Goal: Task Accomplishment & Management: Use online tool/utility

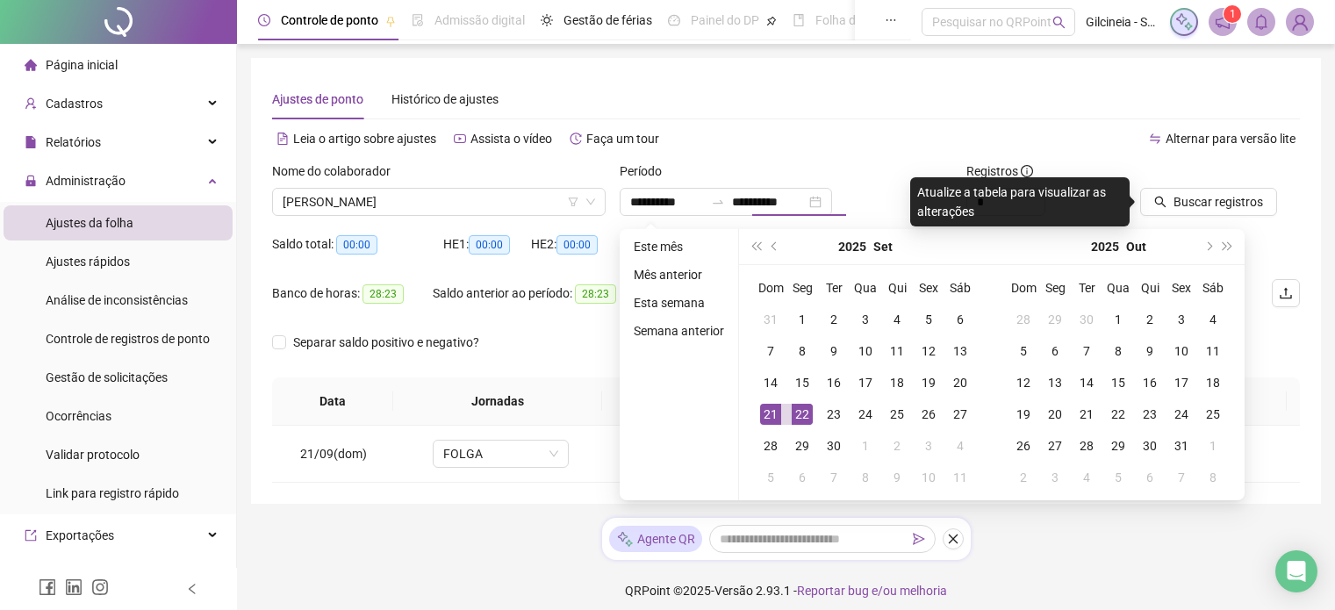
click at [795, 400] on th "Saída 1" at bounding box center [797, 401] width 130 height 48
type input "**********"
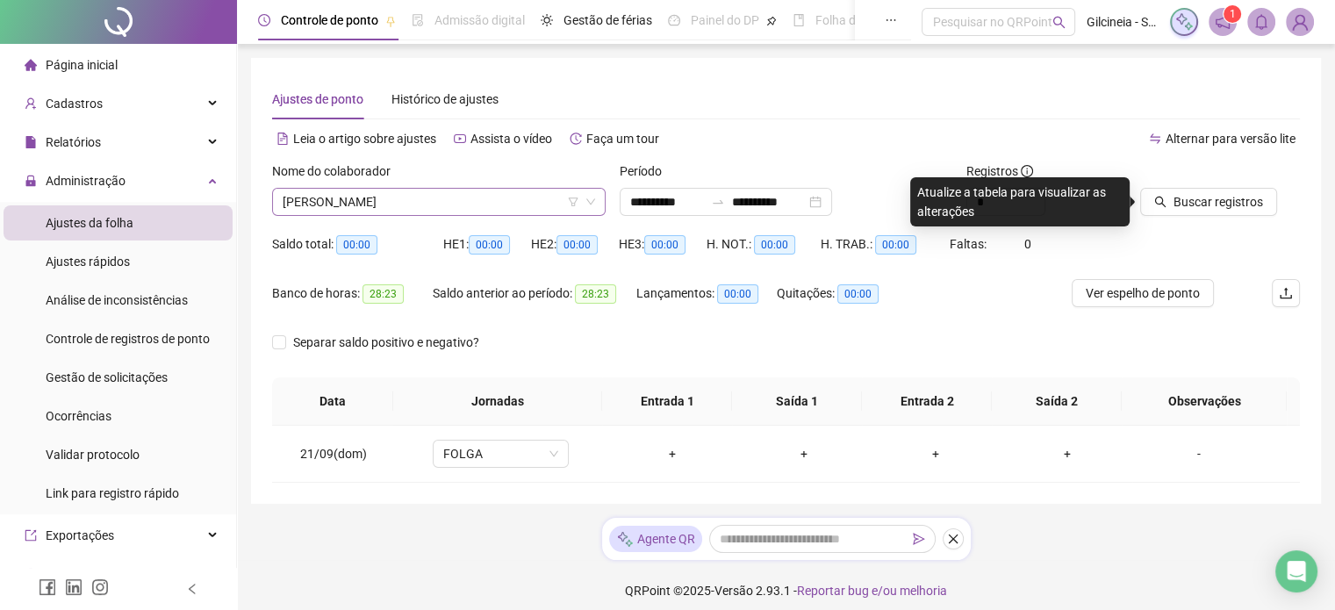
click at [526, 208] on span "[PERSON_NAME]" at bounding box center [439, 202] width 313 height 26
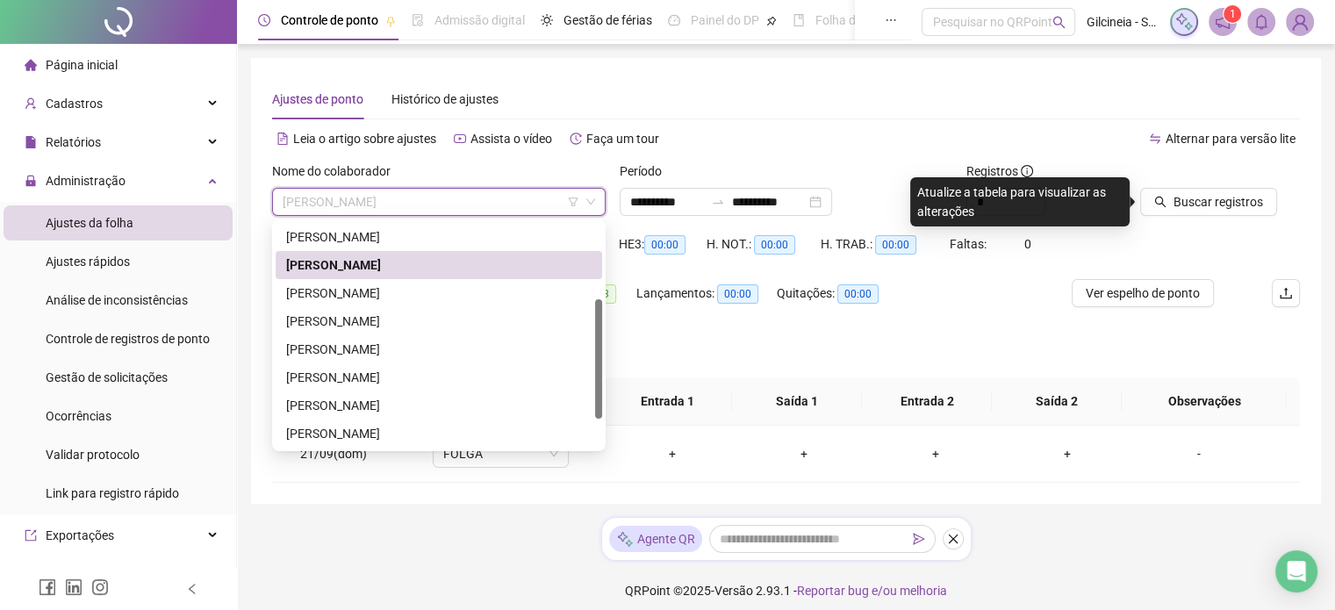
scroll to position [143, 0]
drag, startPoint x: 600, startPoint y: 318, endPoint x: 614, endPoint y: 394, distance: 77.5
click at [614, 394] on body "**********" at bounding box center [667, 305] width 1335 height 610
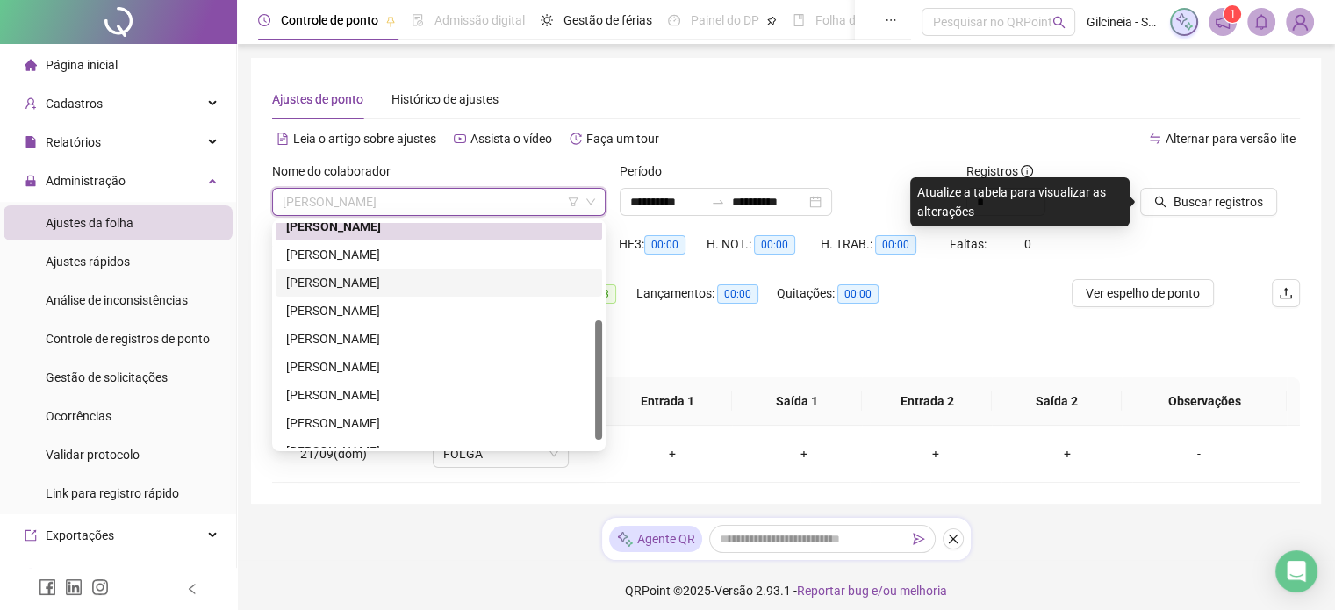
scroll to position [184, 0]
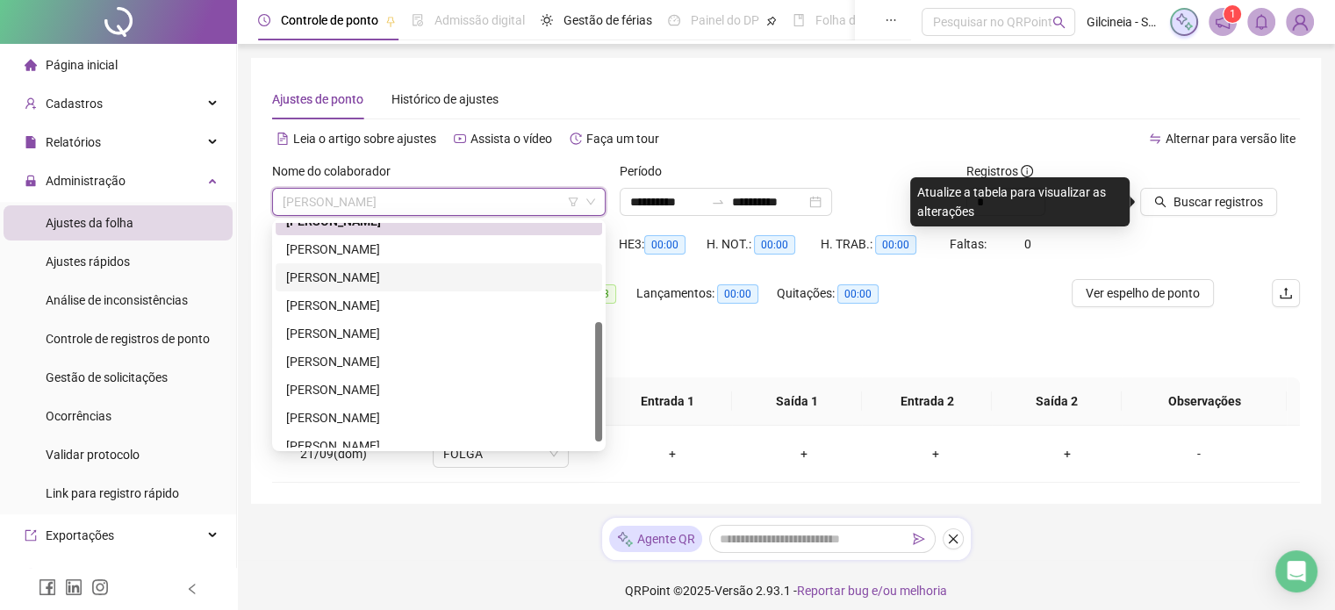
drag, startPoint x: 595, startPoint y: 345, endPoint x: 580, endPoint y: 367, distance: 26.5
click at [580, 367] on div "[PERSON_NAME] [PERSON_NAME]" at bounding box center [439, 335] width 327 height 225
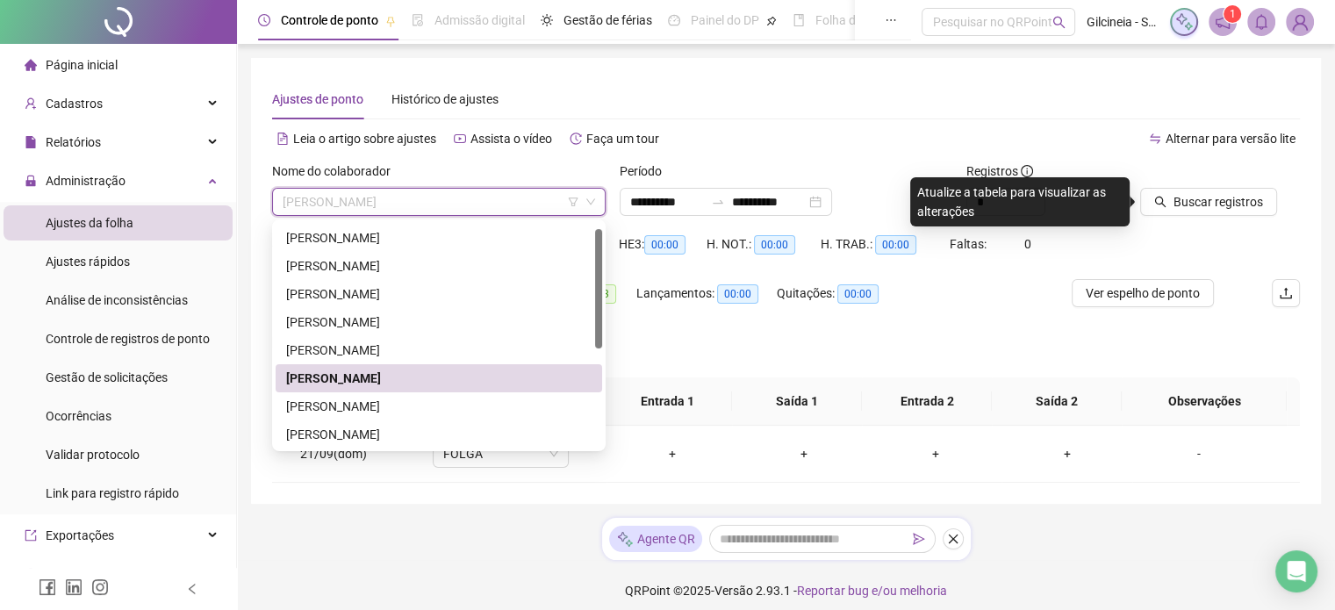
scroll to position [0, 0]
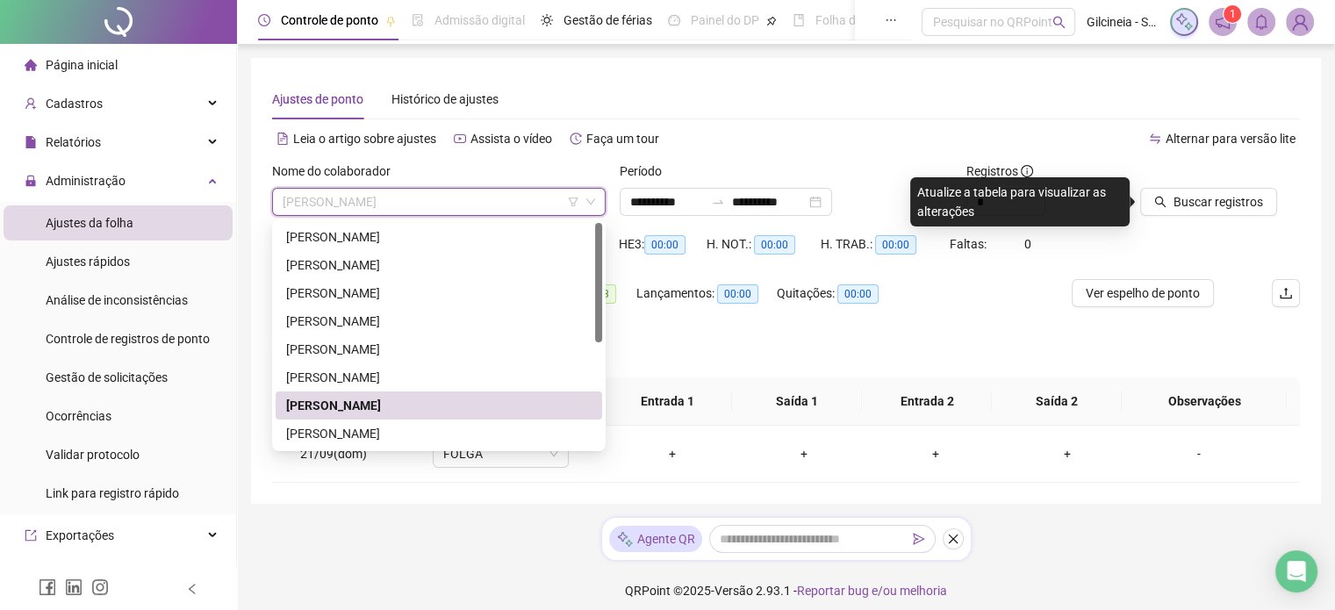
drag, startPoint x: 596, startPoint y: 388, endPoint x: 603, endPoint y: 273, distance: 115.2
click at [603, 273] on div "260807 274062 216667 [PERSON_NAME] [PERSON_NAME]" at bounding box center [439, 335] width 334 height 232
click at [474, 231] on div "[PERSON_NAME]" at bounding box center [439, 236] width 306 height 19
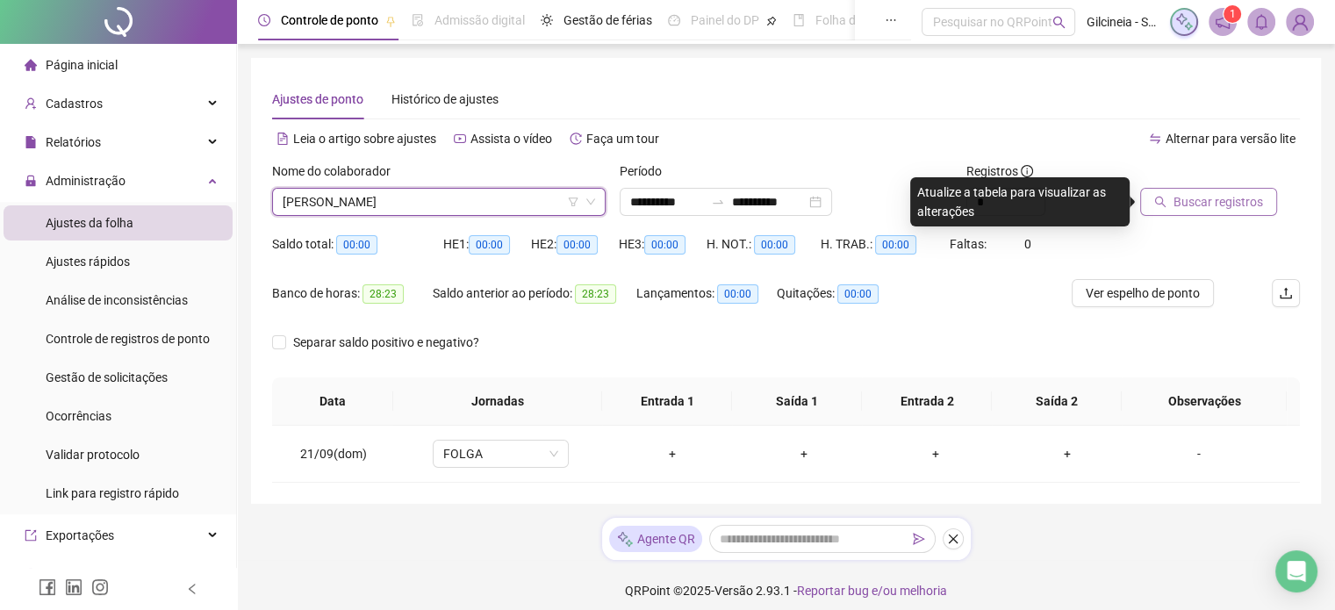
click at [1231, 206] on span "Buscar registros" at bounding box center [1219, 201] width 90 height 19
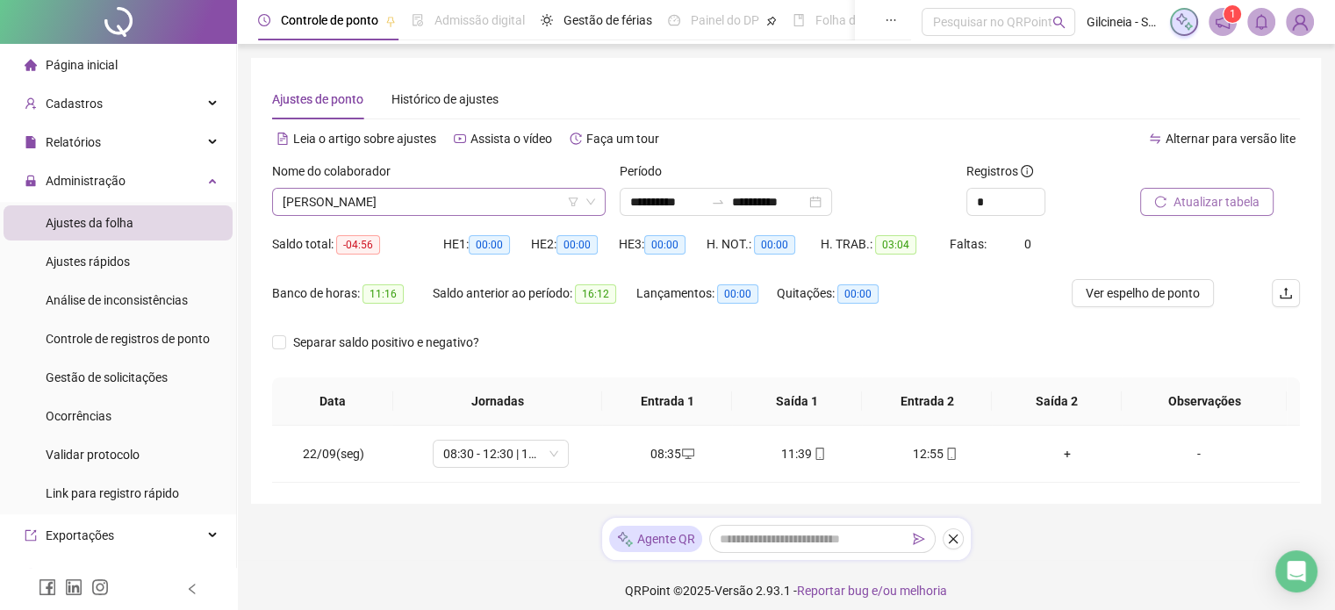
click at [514, 205] on span "[PERSON_NAME]" at bounding box center [439, 202] width 313 height 26
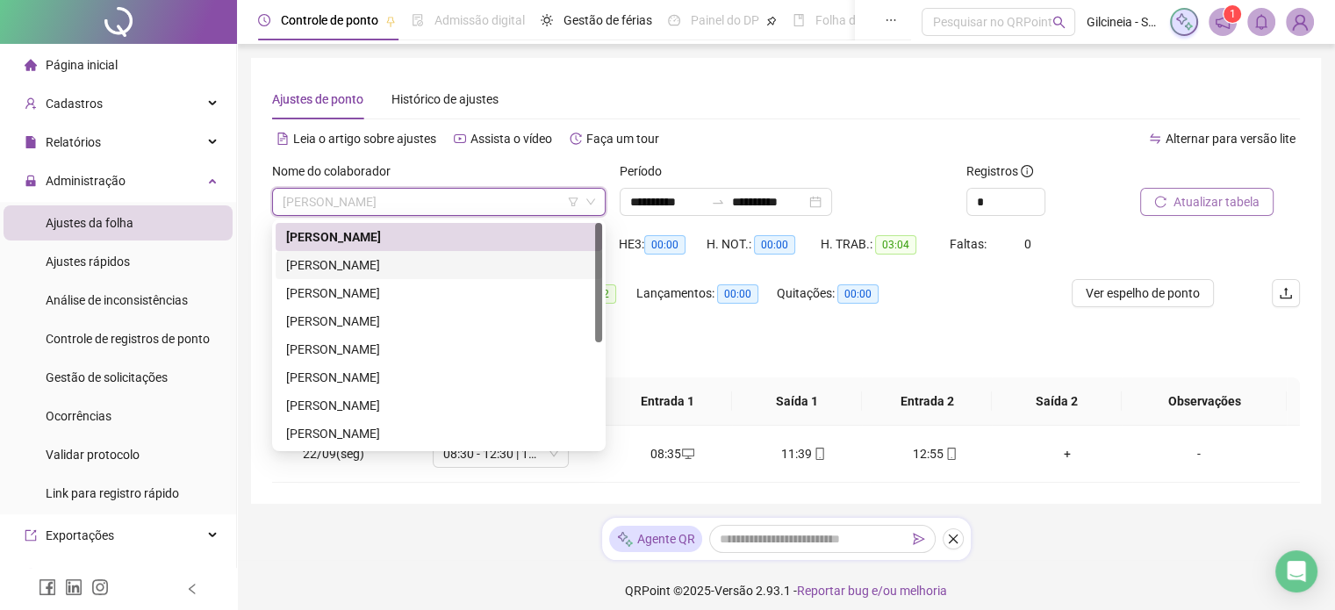
click at [488, 259] on div "[PERSON_NAME]" at bounding box center [439, 264] width 306 height 19
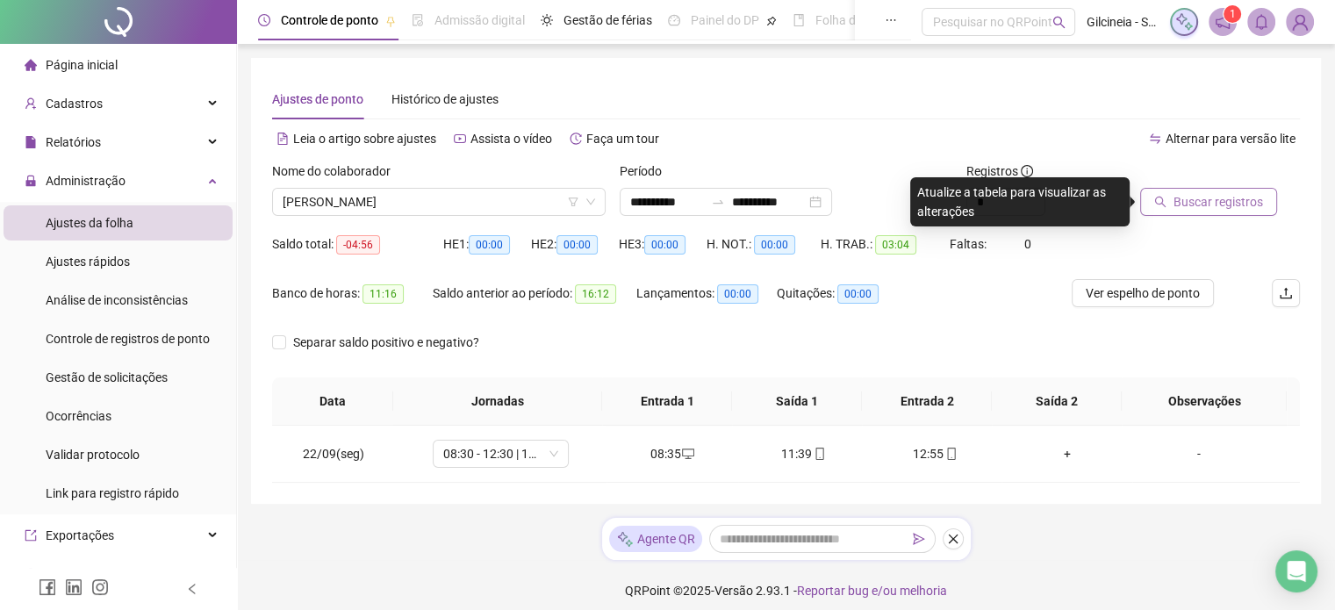
click at [1204, 205] on span "Buscar registros" at bounding box center [1219, 201] width 90 height 19
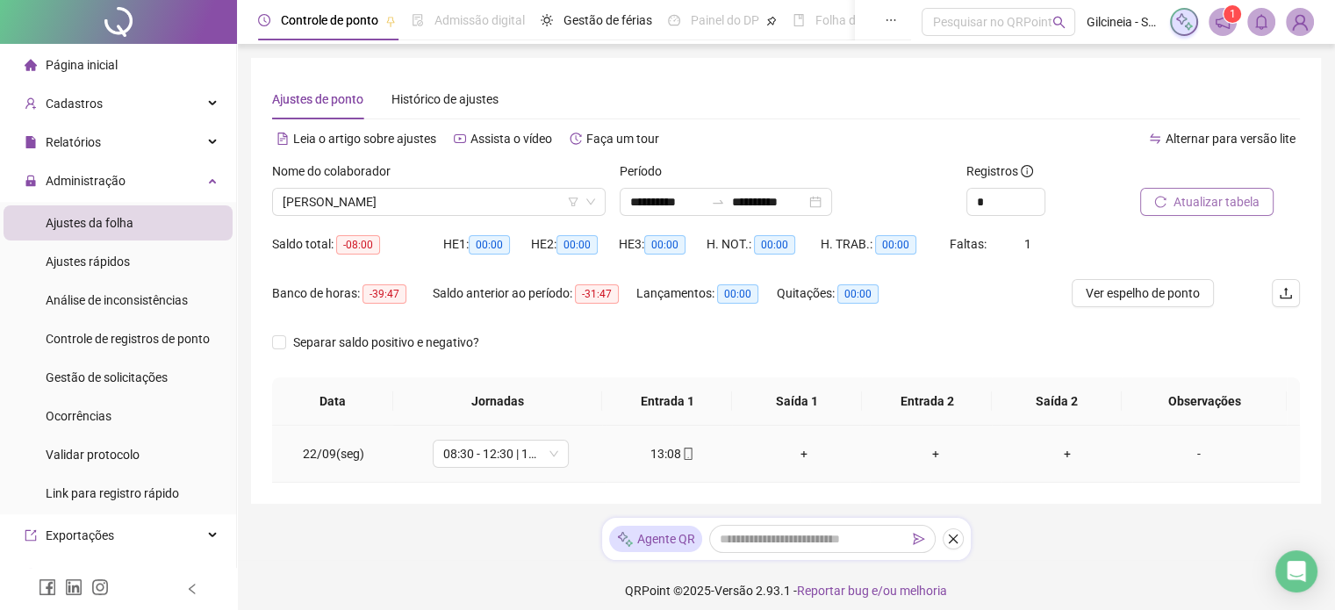
click at [794, 456] on div "+" at bounding box center [804, 453] width 104 height 19
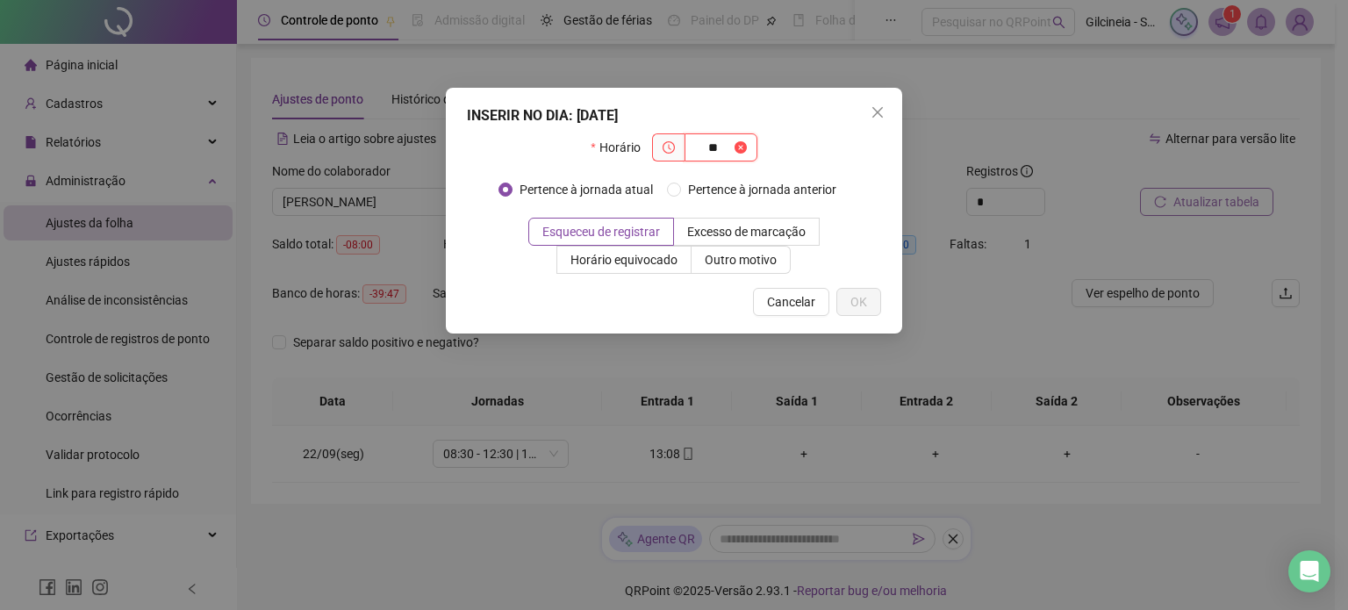
type input "*"
type input "*****"
click at [850, 294] on button "OK" at bounding box center [859, 302] width 45 height 28
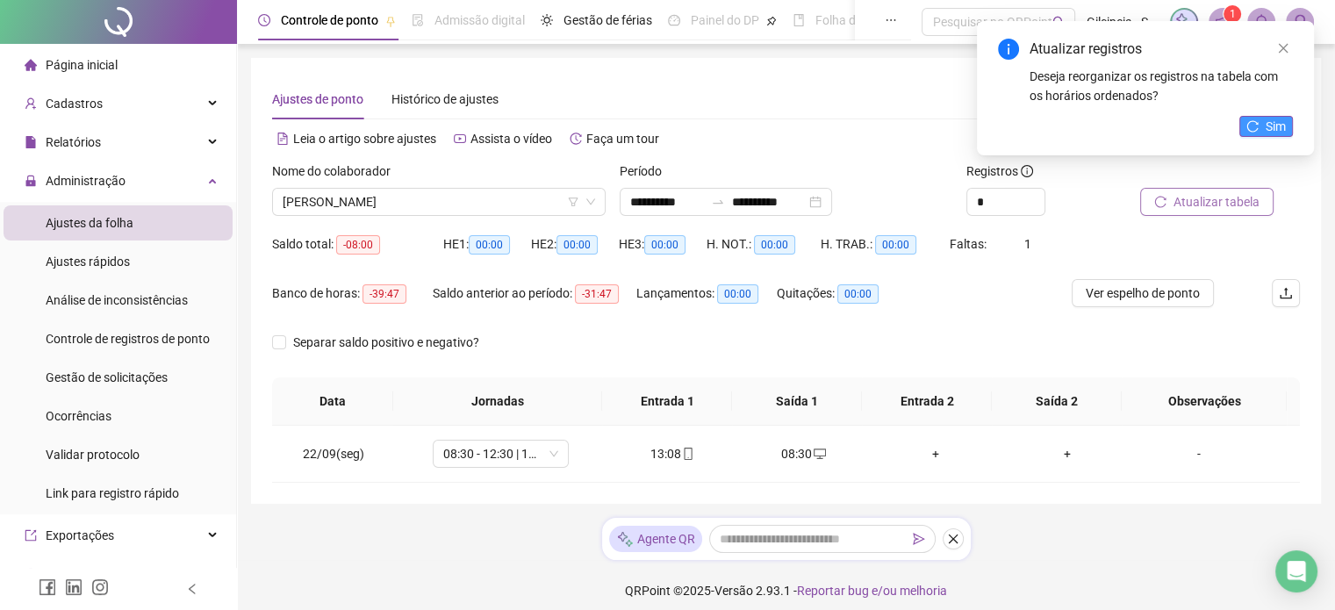
click at [1251, 126] on icon "reload" at bounding box center [1253, 126] width 12 height 12
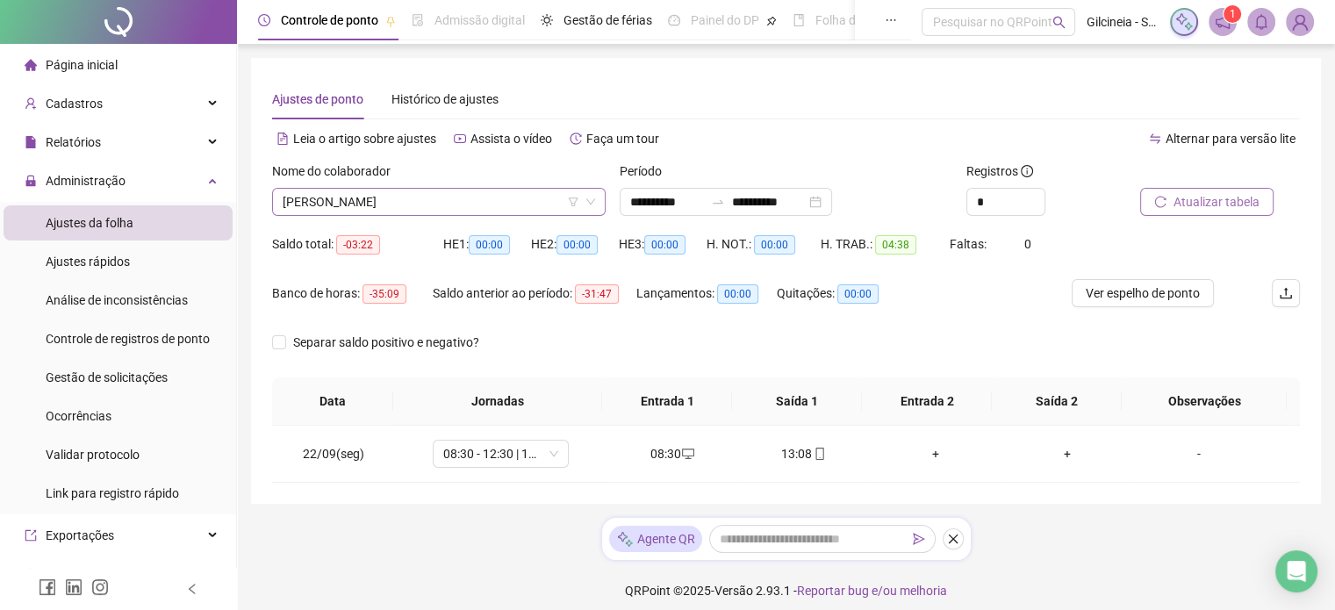
click at [518, 206] on span "[PERSON_NAME]" at bounding box center [439, 202] width 313 height 26
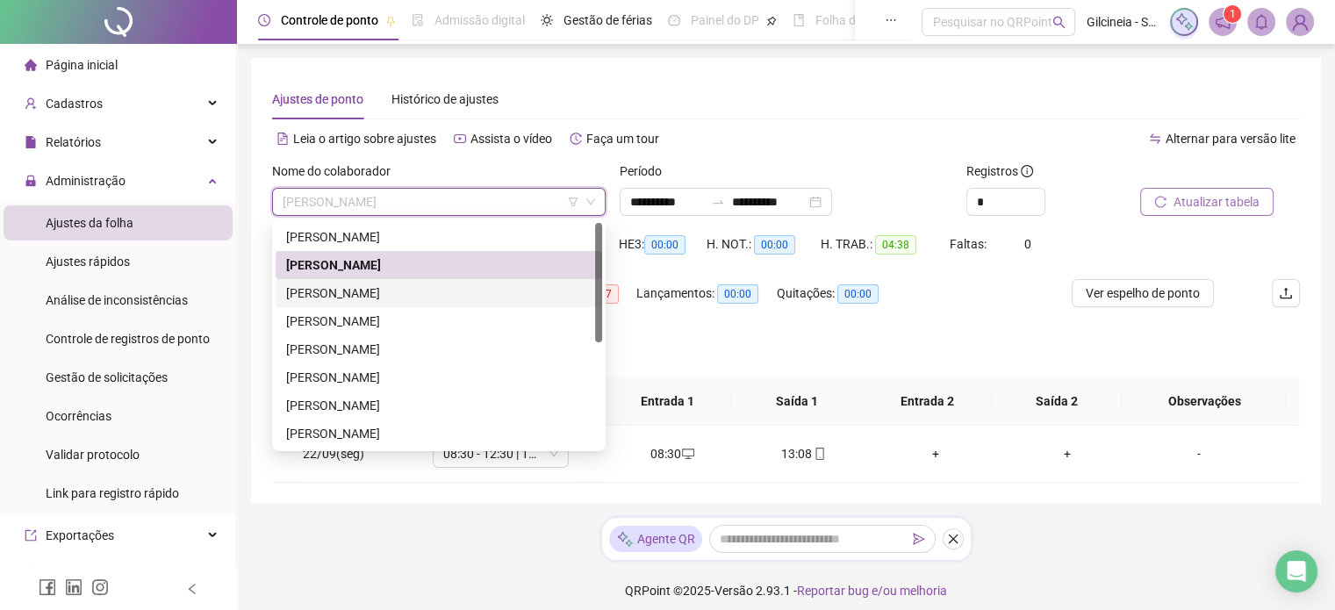
click at [500, 305] on div "[PERSON_NAME]" at bounding box center [439, 293] width 327 height 28
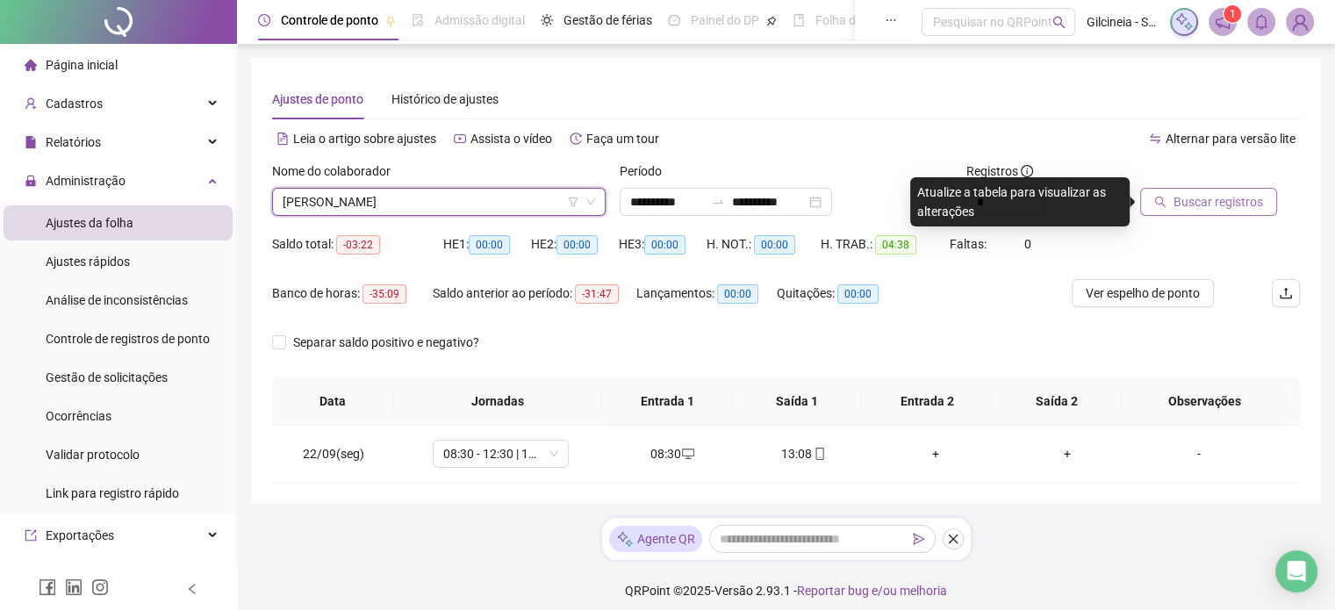
click at [1192, 198] on span "Buscar registros" at bounding box center [1219, 201] width 90 height 19
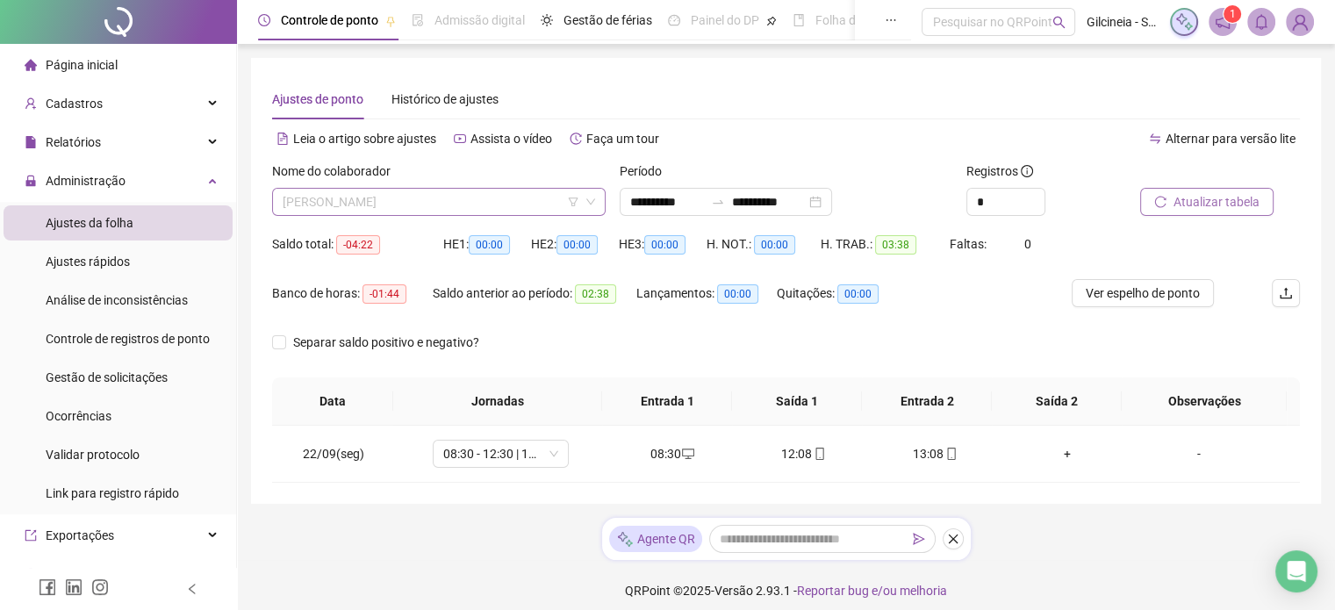
click at [498, 206] on span "[PERSON_NAME]" at bounding box center [439, 202] width 313 height 26
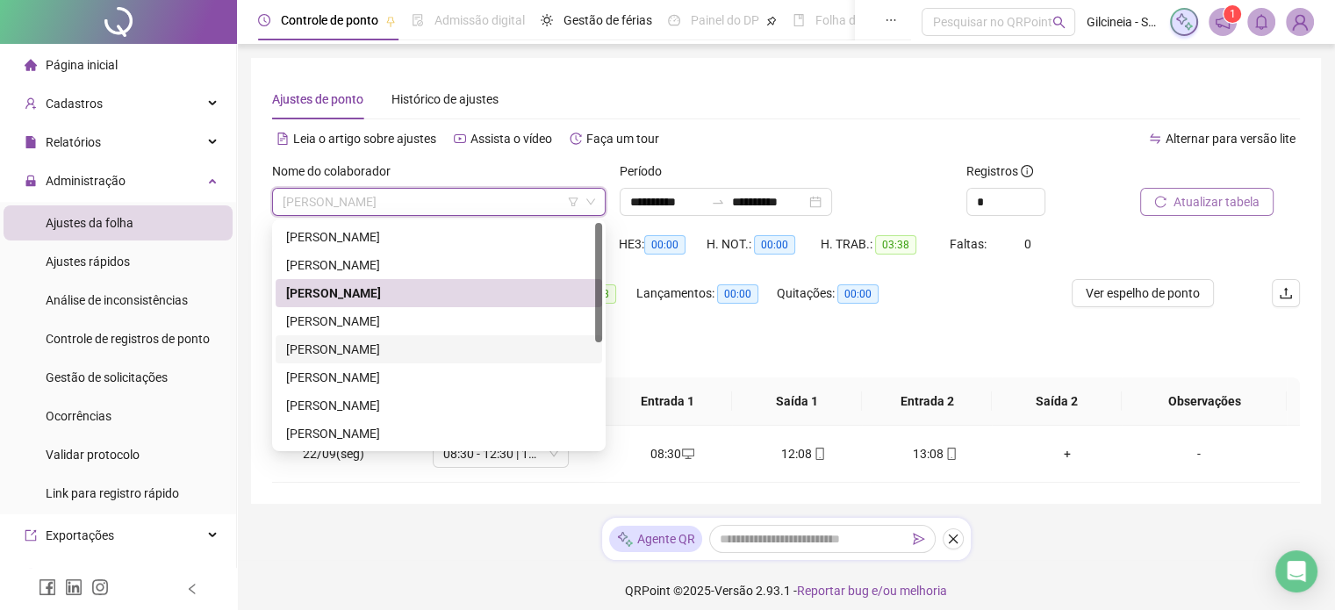
click at [442, 335] on div "[PERSON_NAME]" at bounding box center [439, 349] width 327 height 28
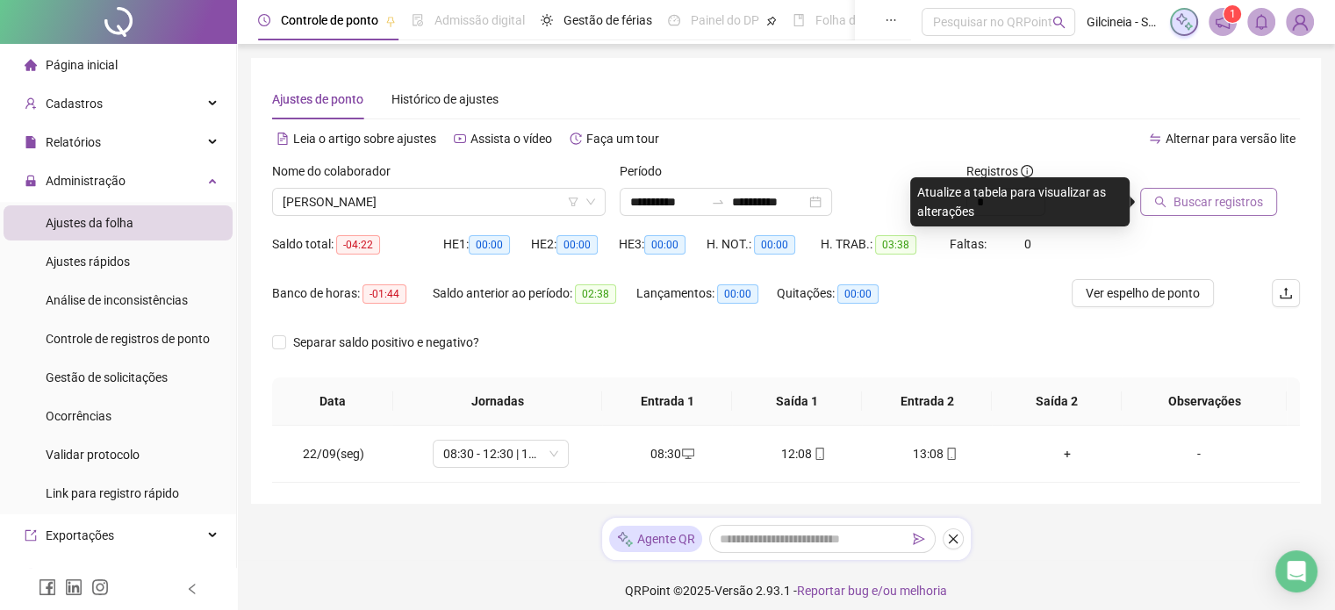
click at [1201, 207] on span "Buscar registros" at bounding box center [1219, 201] width 90 height 19
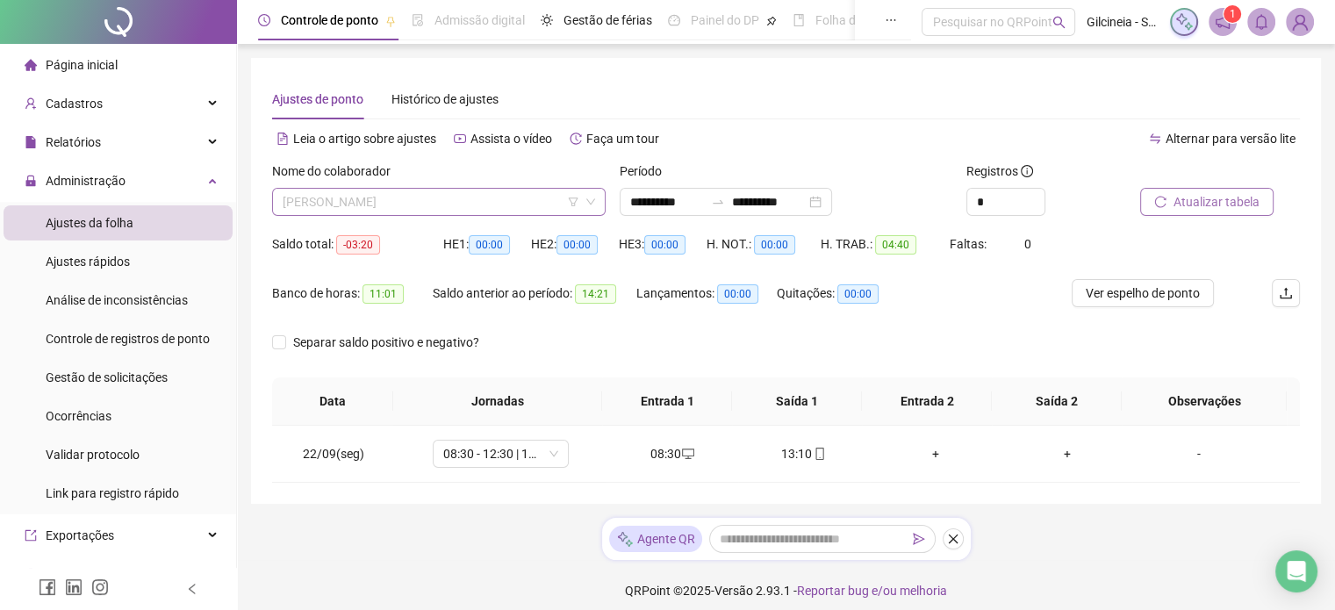
click at [481, 202] on span "[PERSON_NAME]" at bounding box center [439, 202] width 313 height 26
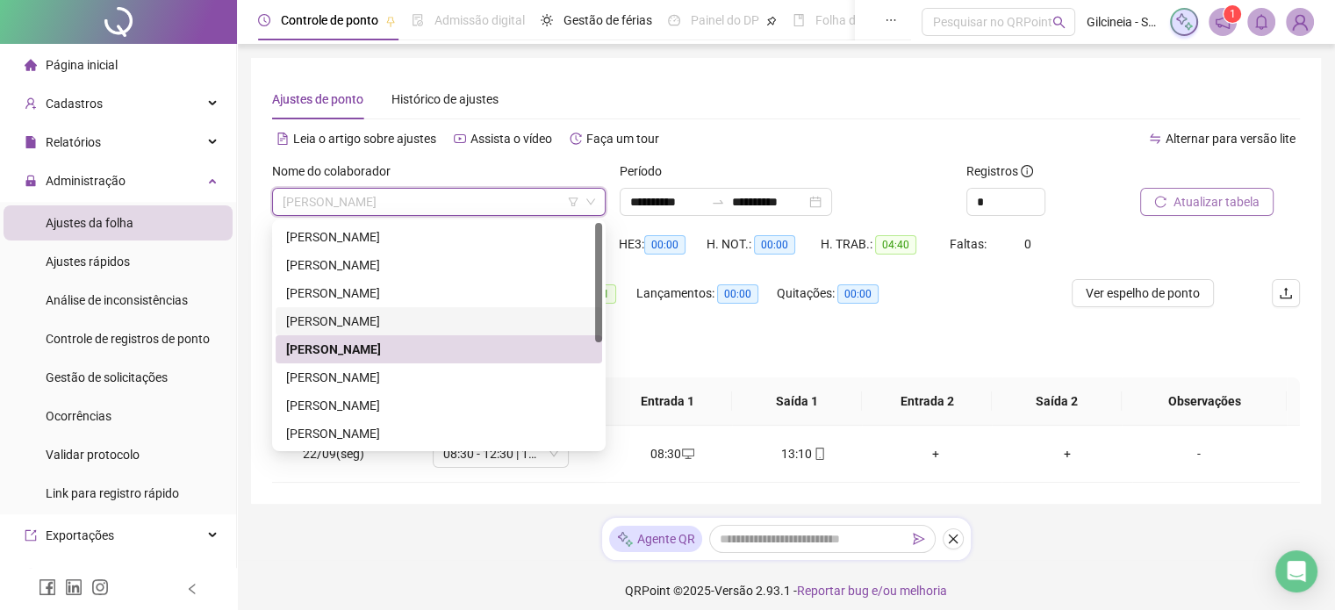
drag, startPoint x: 432, startPoint y: 323, endPoint x: 453, endPoint y: 316, distance: 22.2
click at [432, 323] on div "[PERSON_NAME]" at bounding box center [439, 321] width 306 height 19
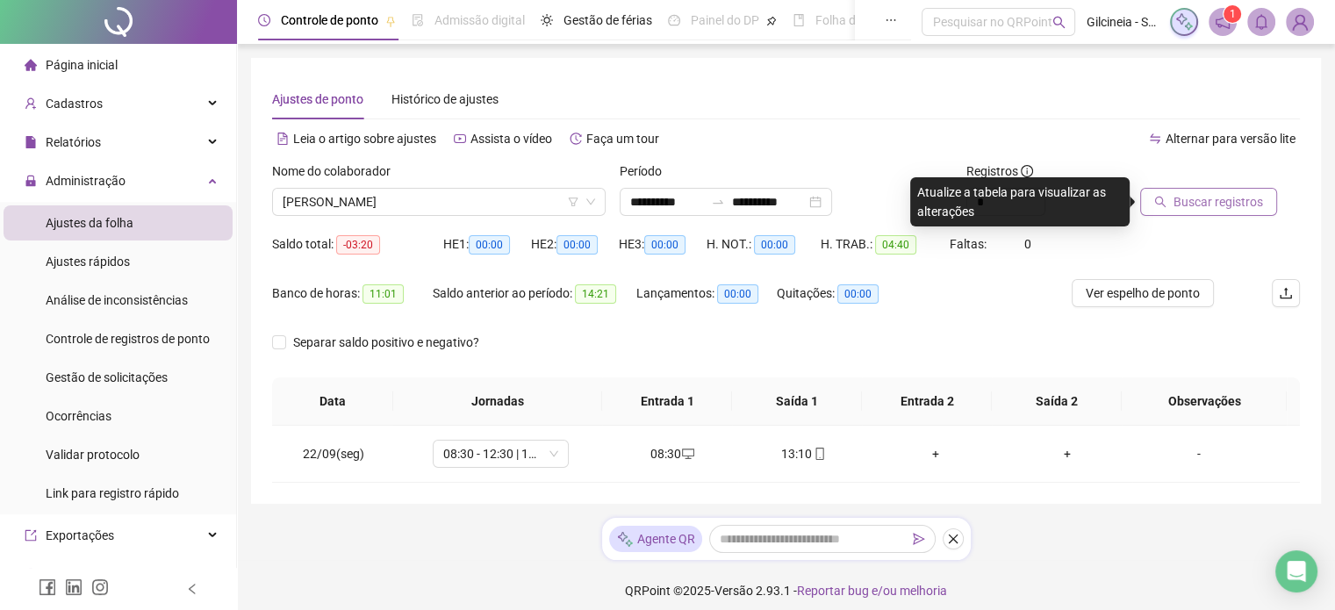
click at [1204, 198] on span "Buscar registros" at bounding box center [1219, 201] width 90 height 19
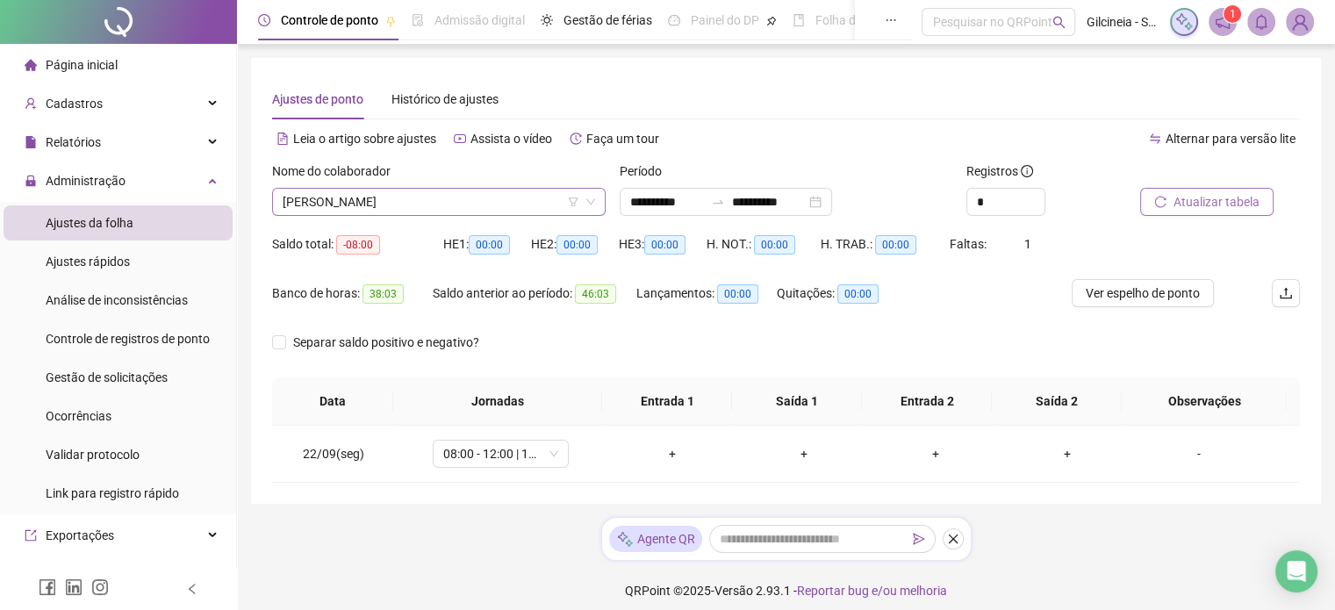
click at [478, 205] on span "[PERSON_NAME]" at bounding box center [439, 202] width 313 height 26
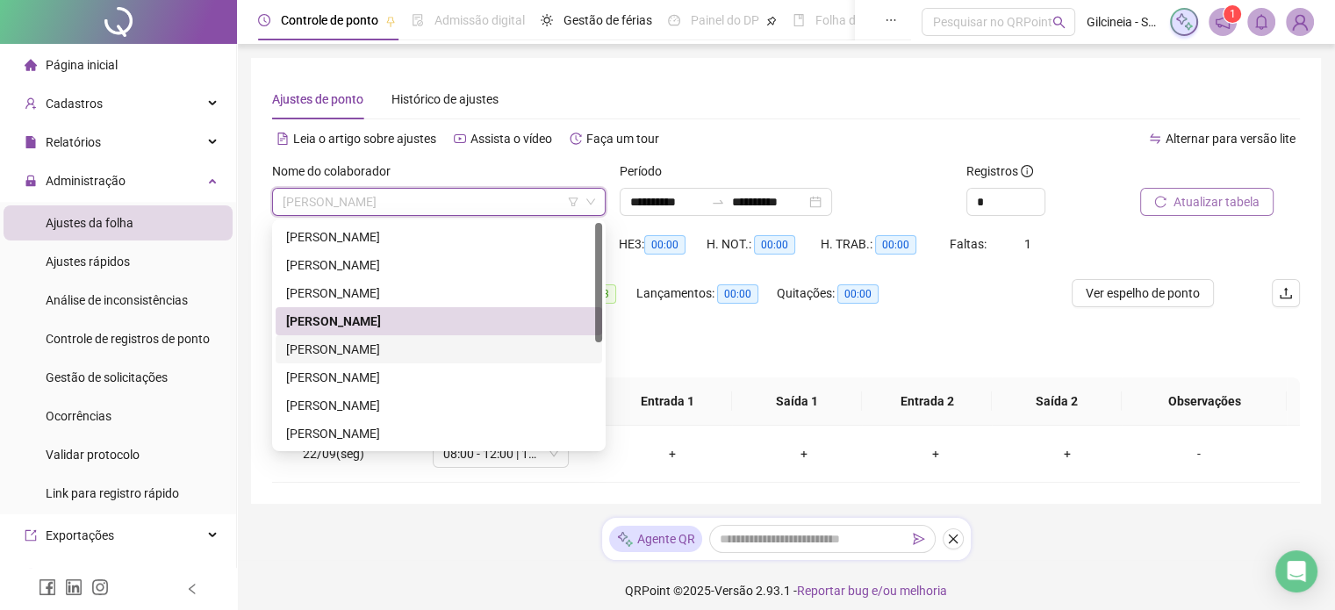
click at [356, 342] on div "[PERSON_NAME]" at bounding box center [439, 349] width 306 height 19
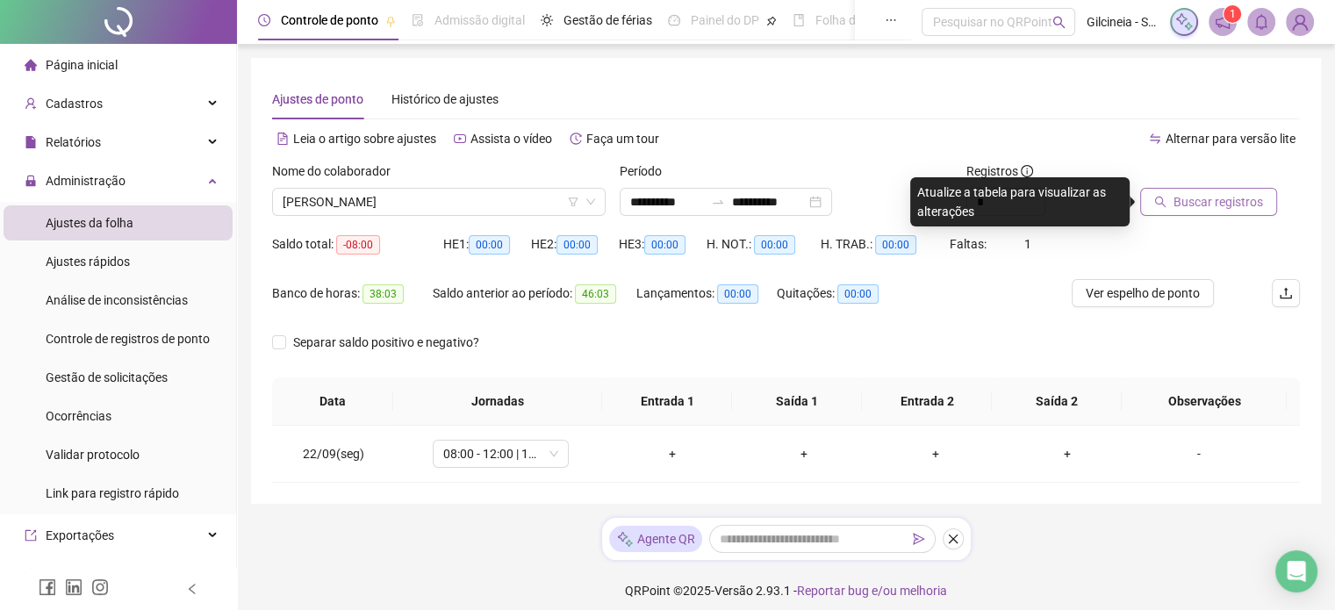
click at [1250, 210] on span "Buscar registros" at bounding box center [1219, 201] width 90 height 19
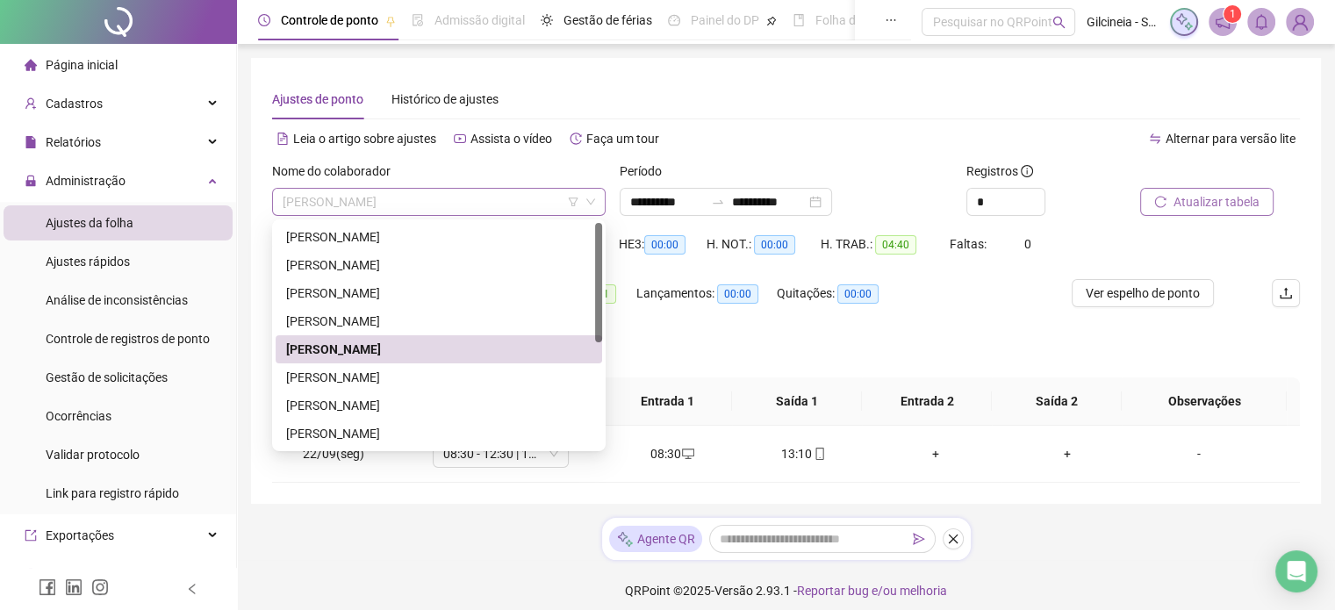
click at [450, 202] on span "[PERSON_NAME]" at bounding box center [439, 202] width 313 height 26
click at [418, 375] on div "[PERSON_NAME]" at bounding box center [439, 377] width 306 height 19
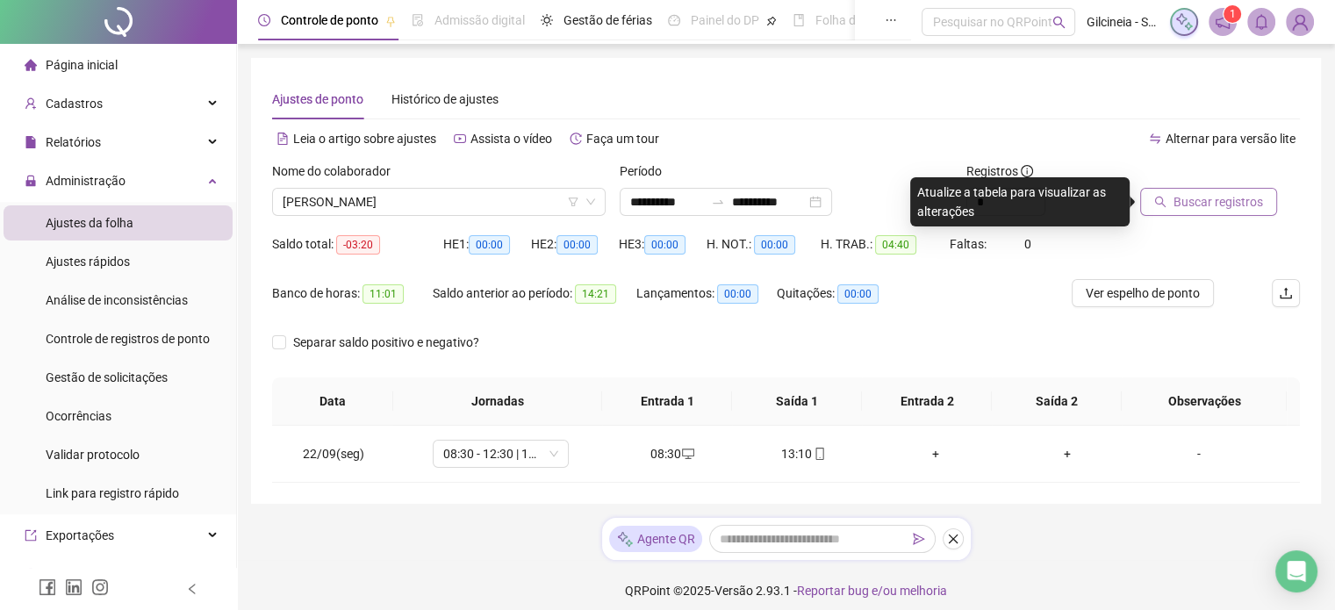
click at [1196, 206] on span "Buscar registros" at bounding box center [1219, 201] width 90 height 19
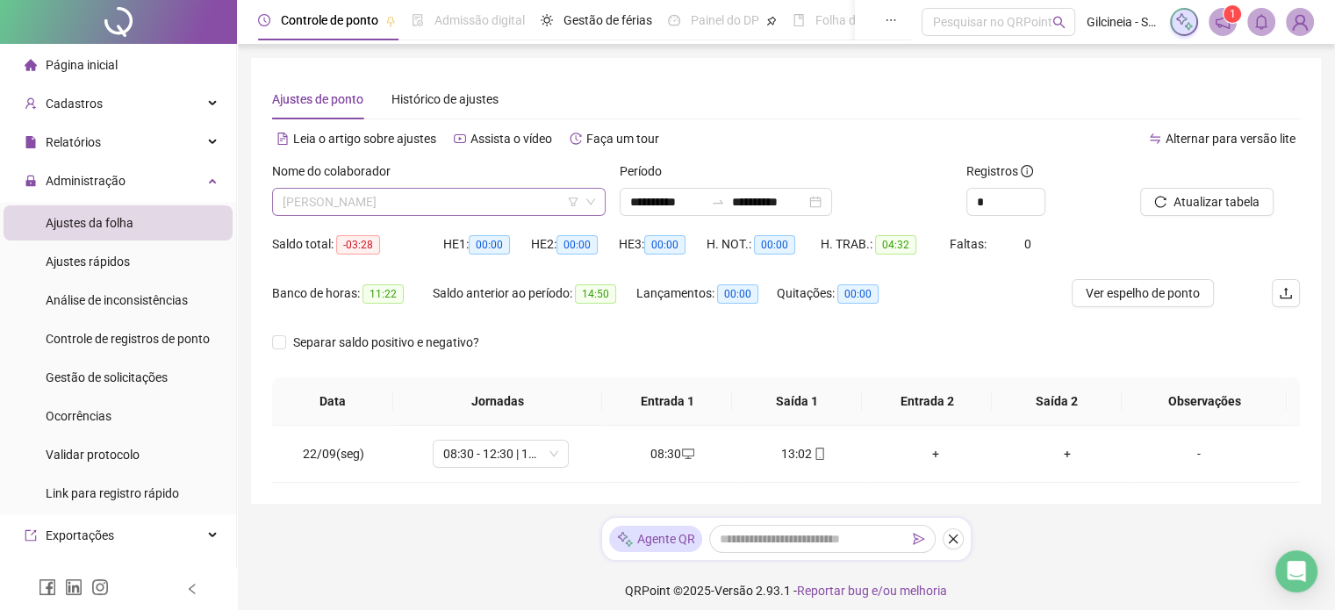
click at [501, 205] on span "[PERSON_NAME]" at bounding box center [439, 202] width 313 height 26
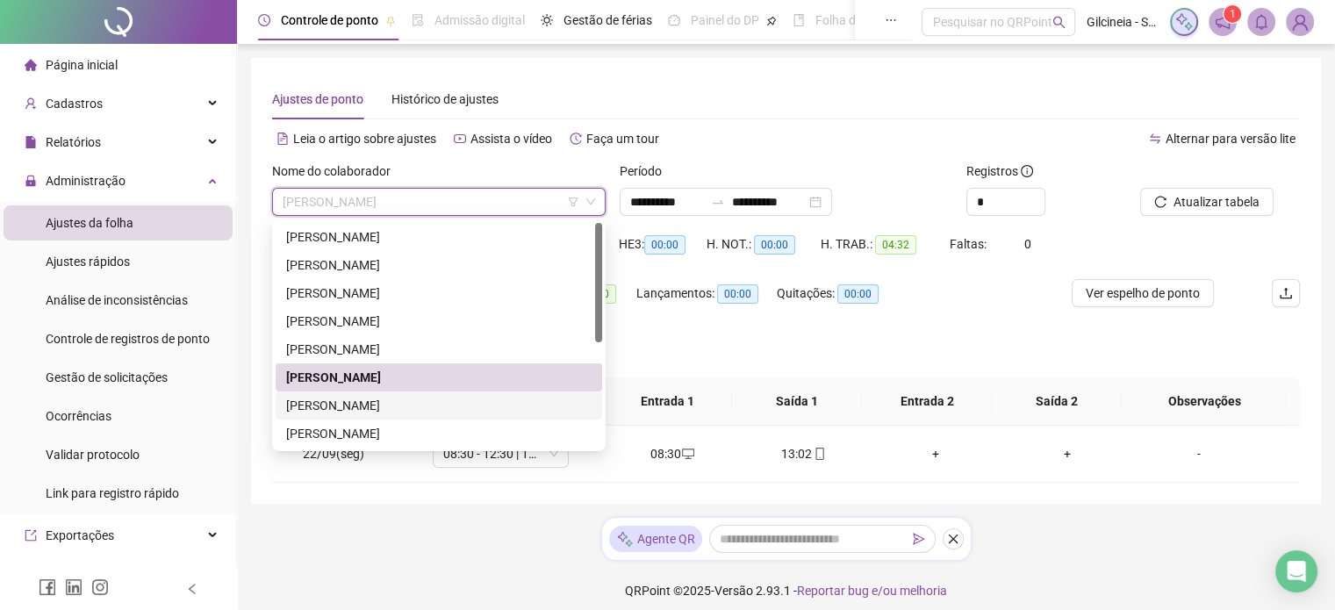
click at [400, 410] on div "[PERSON_NAME]" at bounding box center [439, 405] width 306 height 19
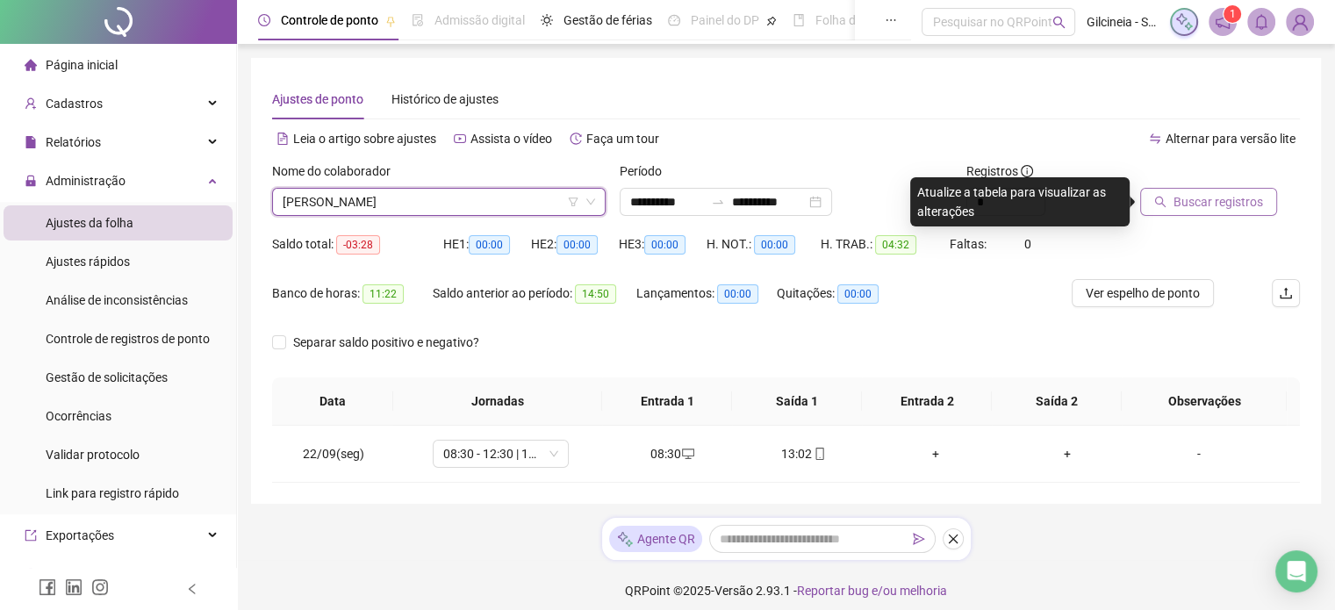
click at [1189, 212] on button "Buscar registros" at bounding box center [1208, 202] width 137 height 28
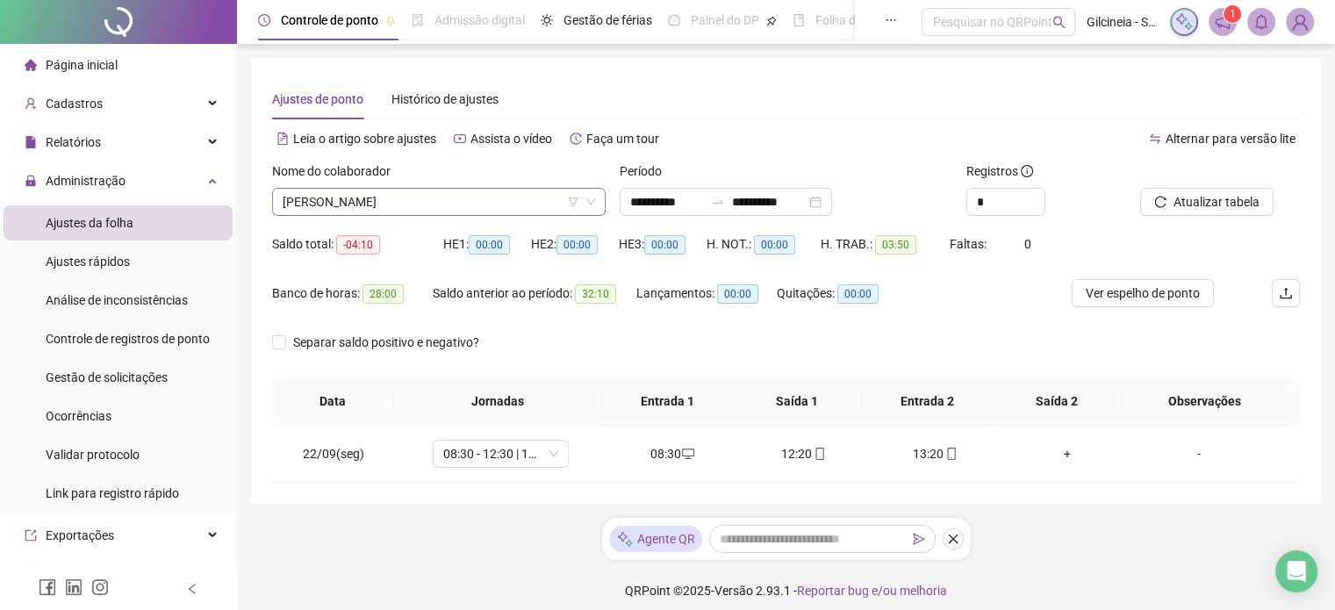
click at [521, 205] on span "[PERSON_NAME]" at bounding box center [439, 202] width 313 height 26
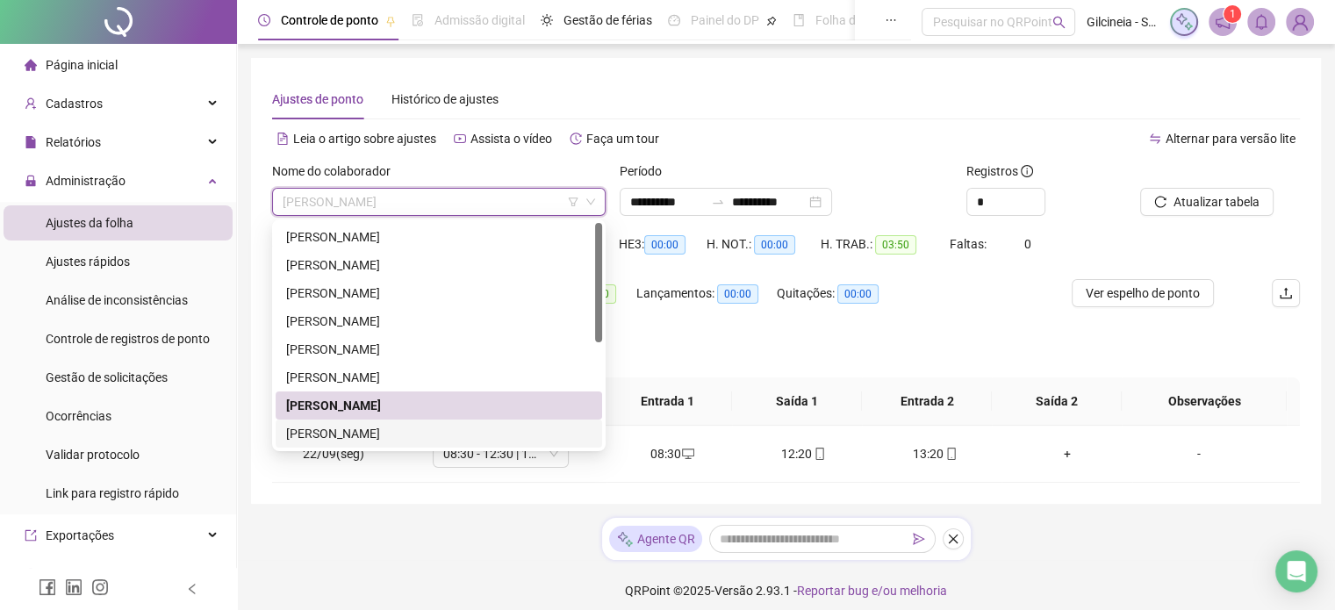
click at [451, 426] on div "[PERSON_NAME]" at bounding box center [439, 433] width 306 height 19
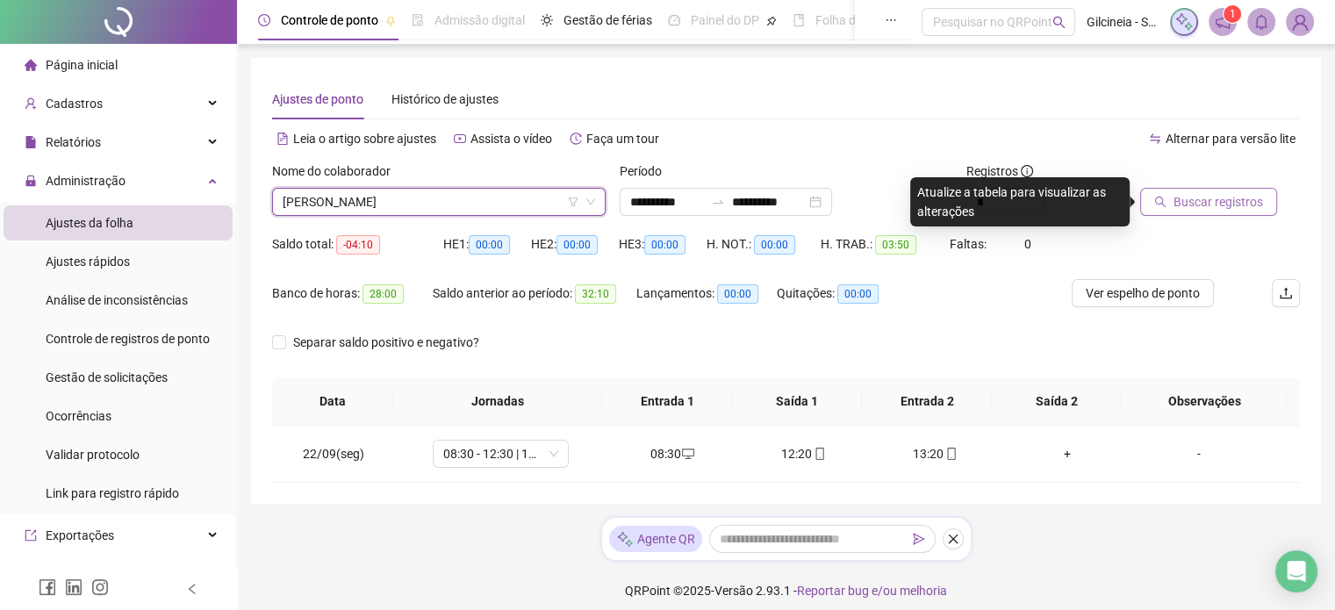
click at [1192, 195] on span "Buscar registros" at bounding box center [1219, 201] width 90 height 19
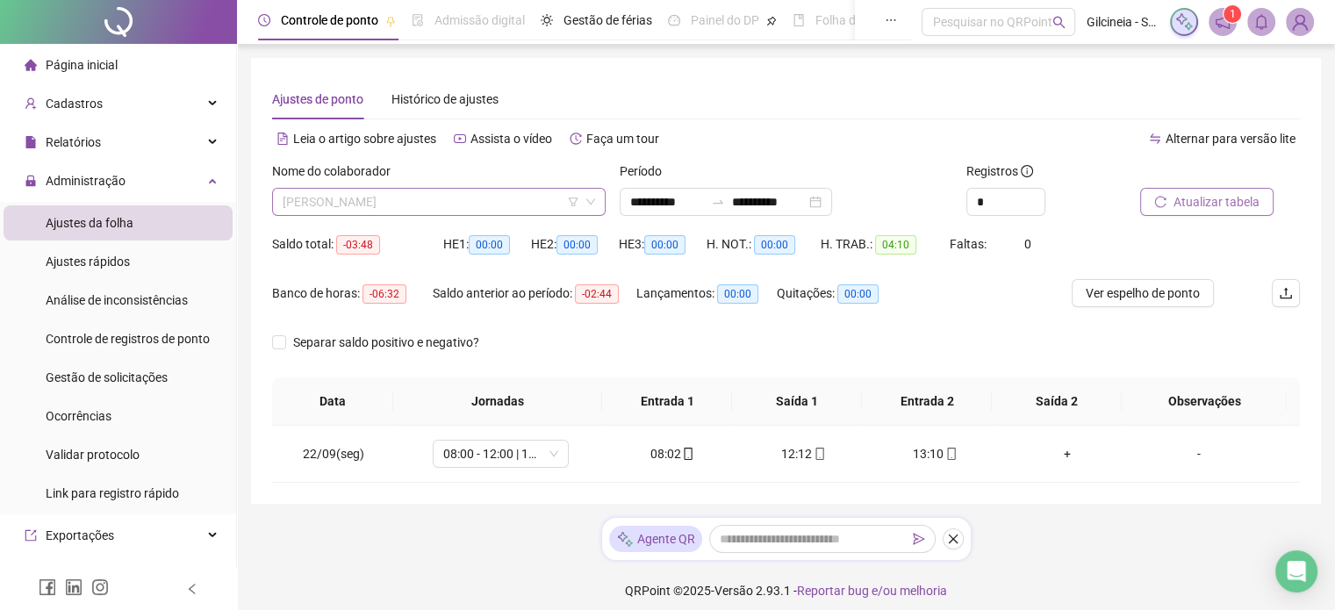
click at [492, 202] on span "[PERSON_NAME]" at bounding box center [439, 202] width 313 height 26
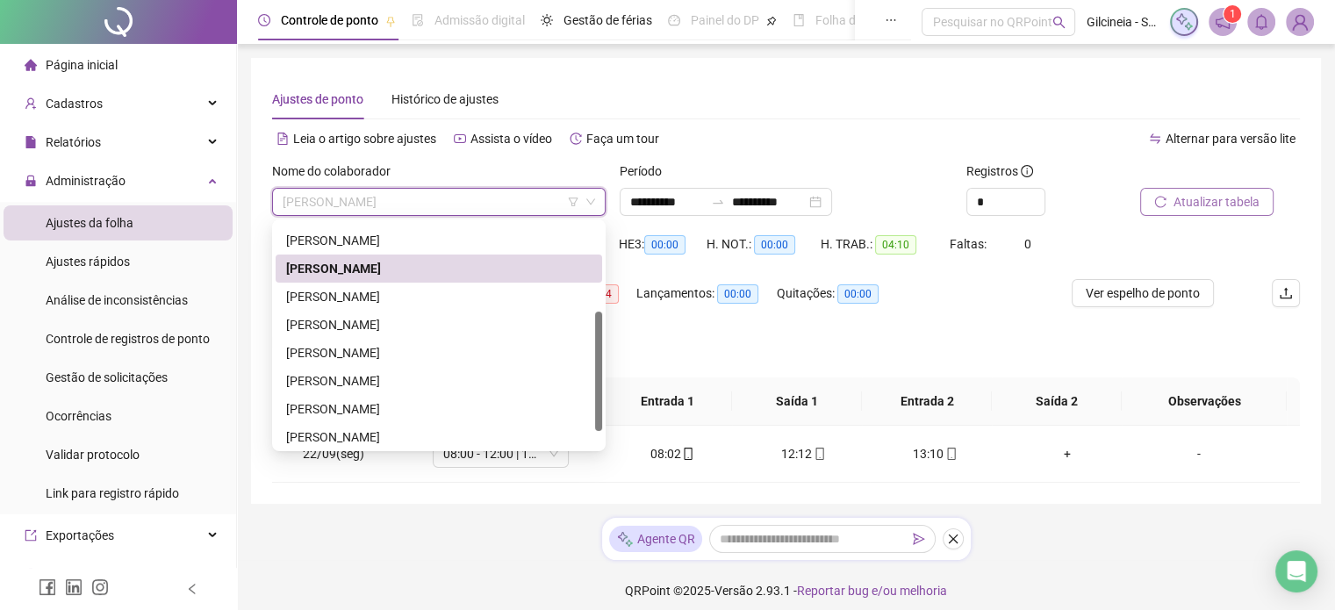
drag, startPoint x: 595, startPoint y: 294, endPoint x: 603, endPoint y: 383, distance: 89.0
click at [603, 384] on div "260817 261381 260812 [PERSON_NAME] [PERSON_NAME] [PERSON_NAME]" at bounding box center [439, 335] width 334 height 232
click at [467, 301] on div "[PERSON_NAME]" at bounding box center [439, 296] width 306 height 19
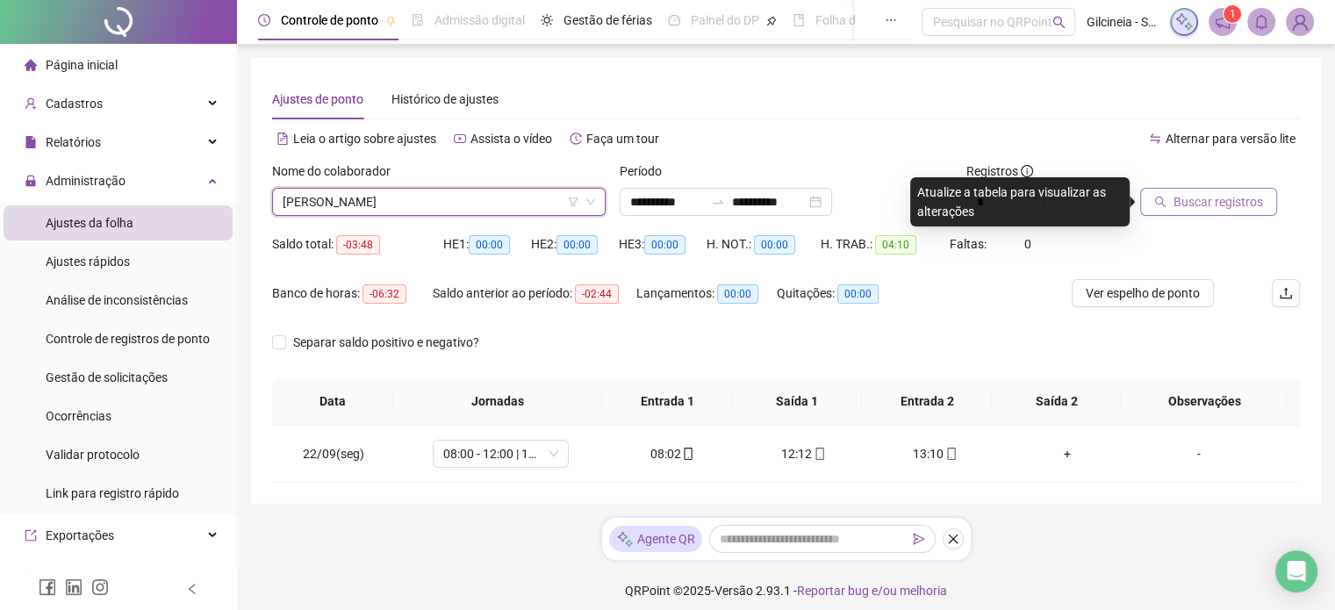
click at [1183, 199] on span "Buscar registros" at bounding box center [1219, 201] width 90 height 19
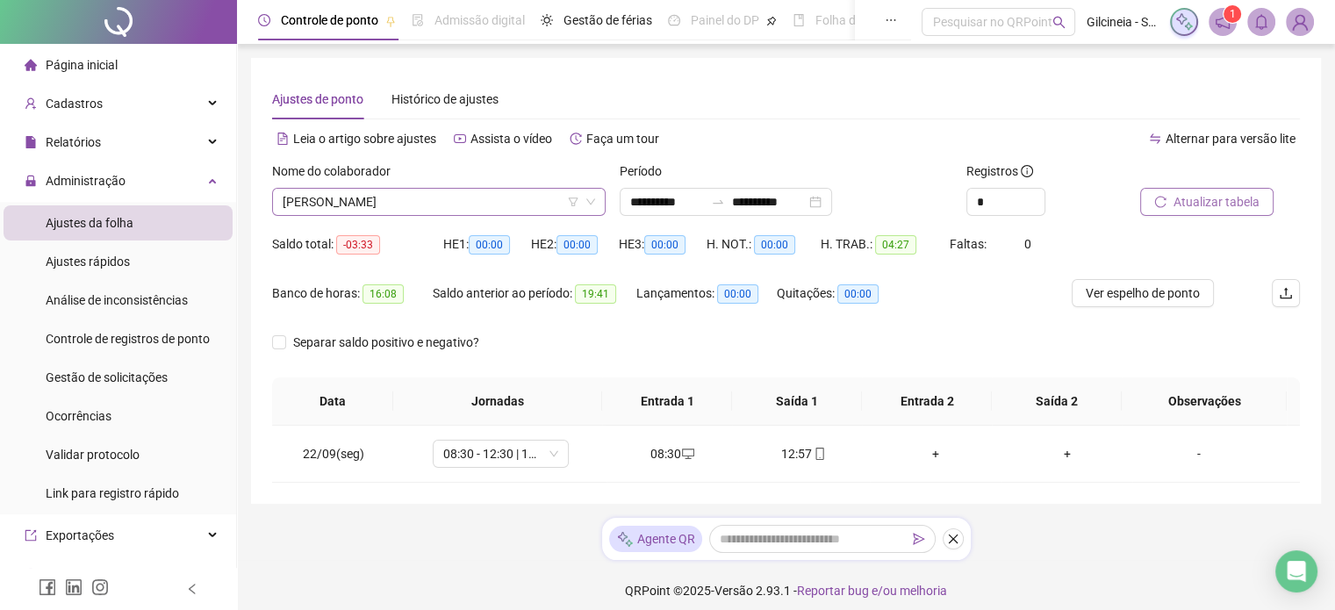
click at [462, 206] on span "[PERSON_NAME]" at bounding box center [439, 202] width 313 height 26
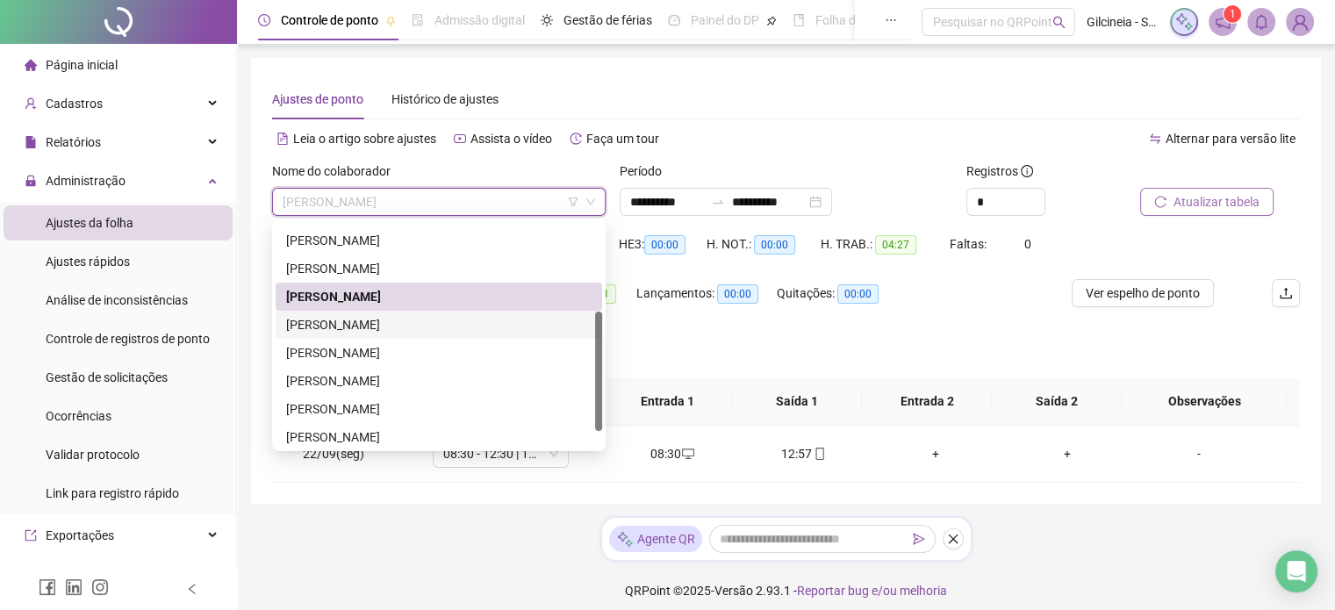
click at [491, 321] on div "[PERSON_NAME]" at bounding box center [439, 324] width 306 height 19
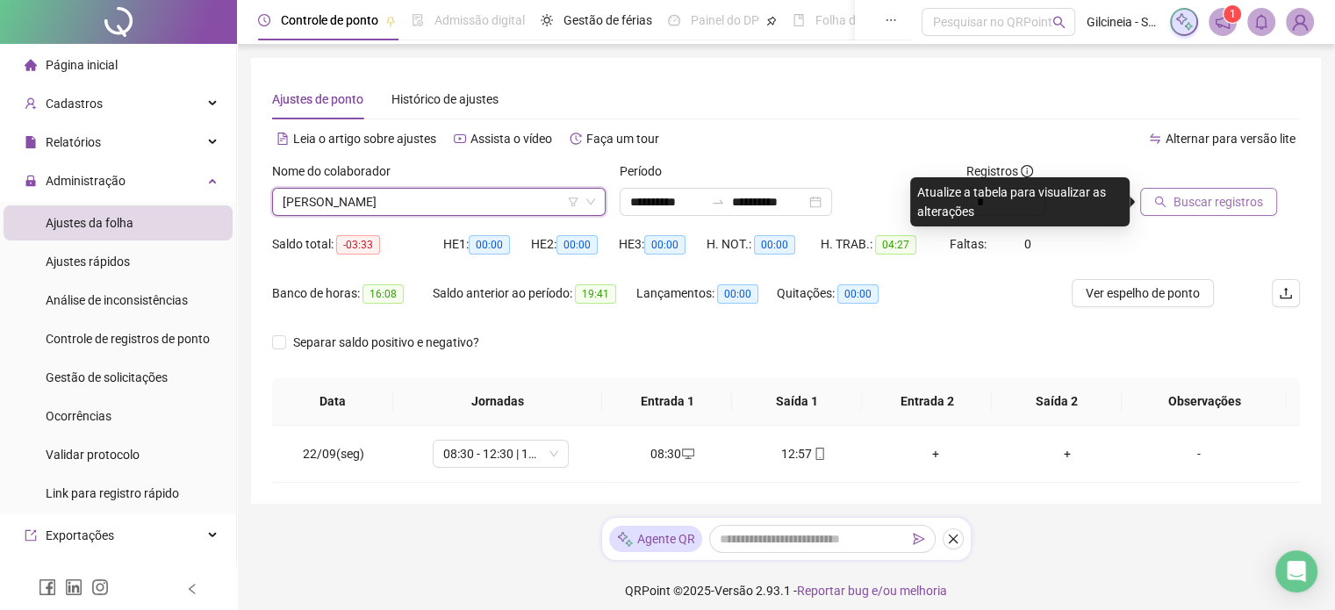
click at [1180, 199] on span "Buscar registros" at bounding box center [1219, 201] width 90 height 19
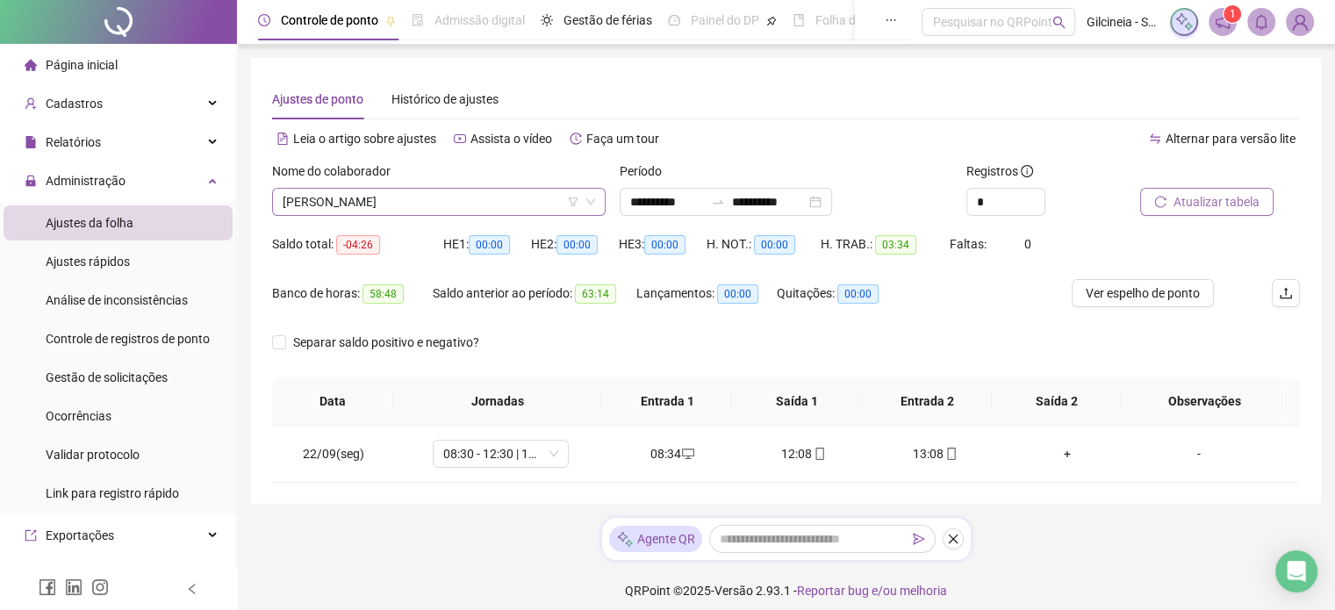
click at [538, 201] on span "[PERSON_NAME]" at bounding box center [439, 202] width 313 height 26
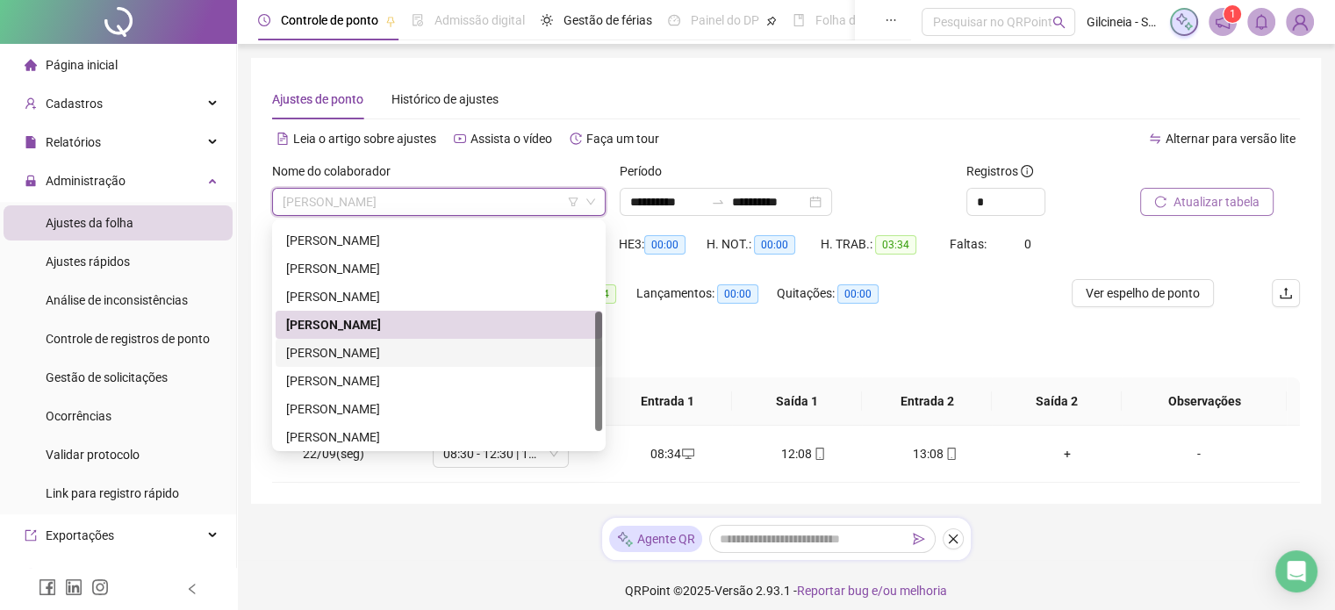
click at [460, 348] on div "[PERSON_NAME]" at bounding box center [439, 352] width 306 height 19
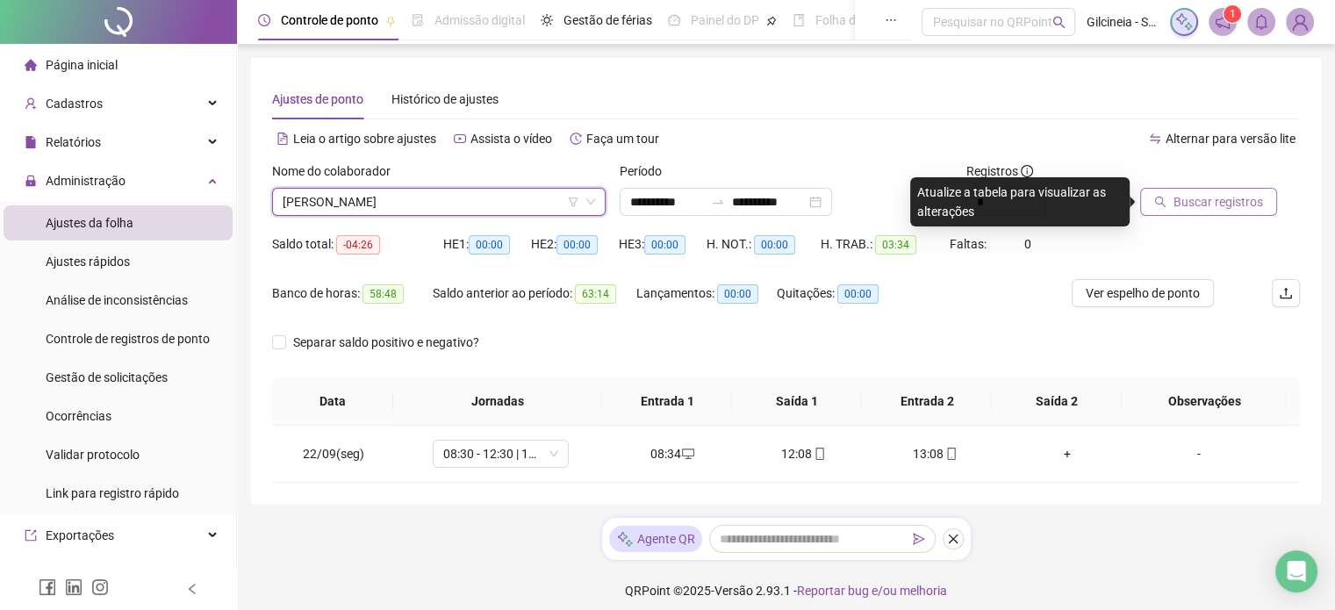
click at [1226, 207] on span "Buscar registros" at bounding box center [1219, 201] width 90 height 19
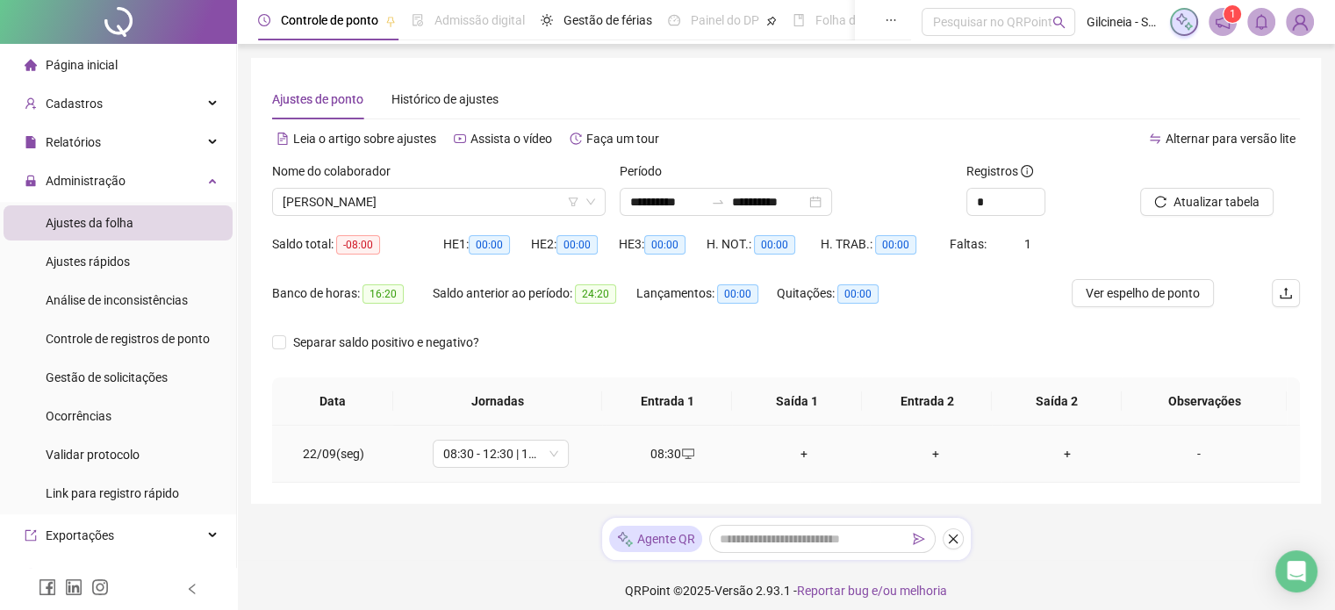
click at [788, 451] on div "+" at bounding box center [804, 453] width 104 height 19
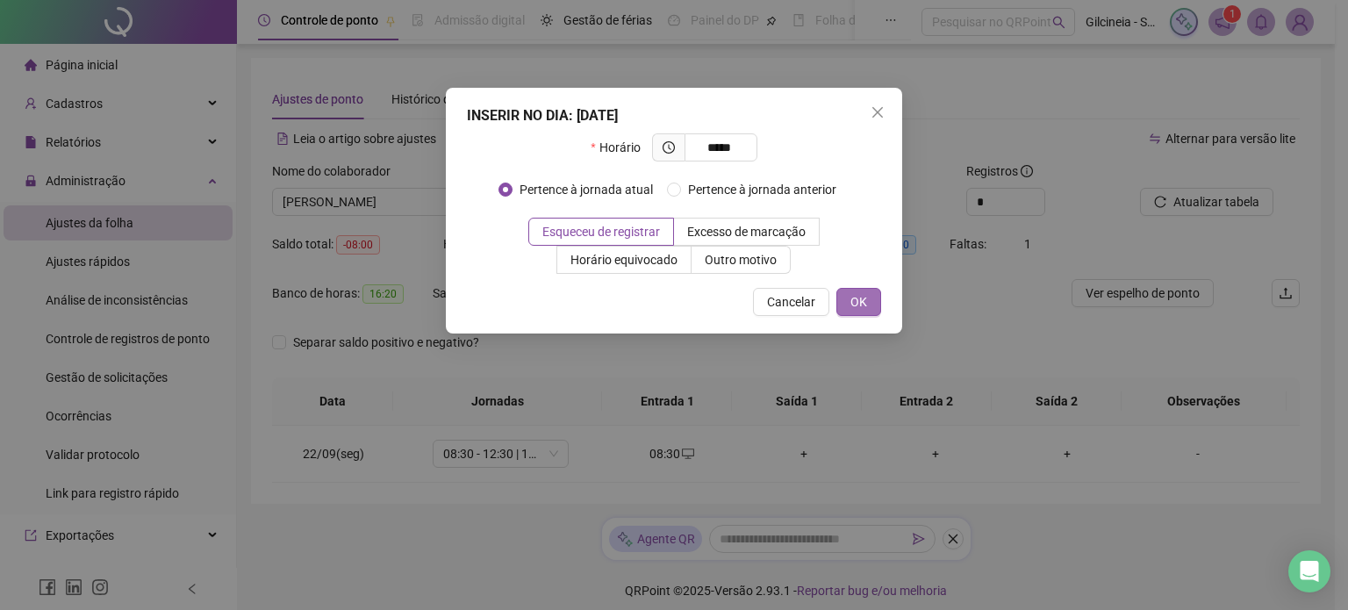
type input "*****"
click at [861, 301] on span "OK" at bounding box center [859, 301] width 17 height 19
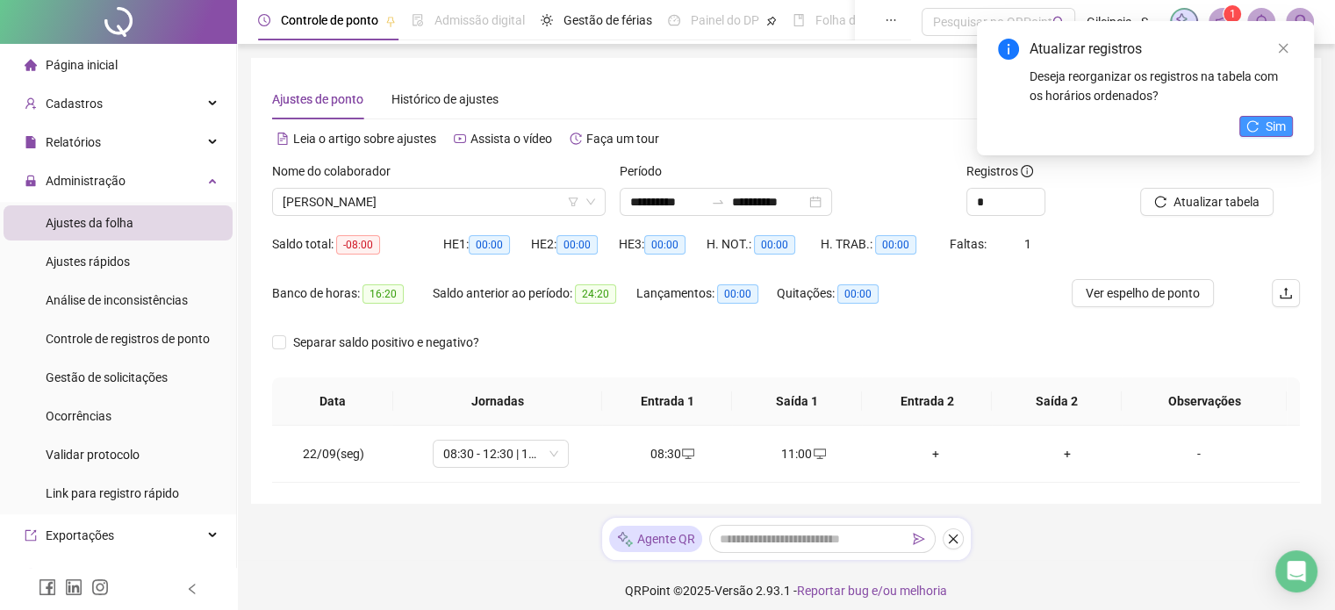
click at [1268, 119] on span "Sim" at bounding box center [1276, 126] width 20 height 19
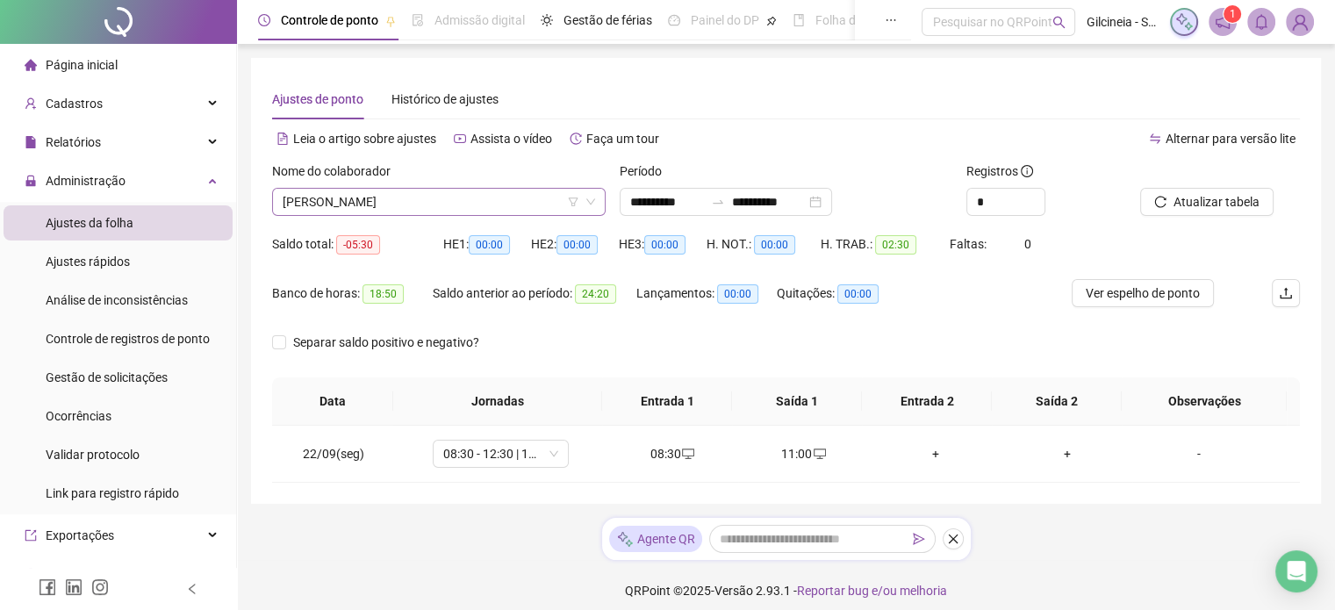
click at [506, 203] on span "[PERSON_NAME]" at bounding box center [439, 202] width 313 height 26
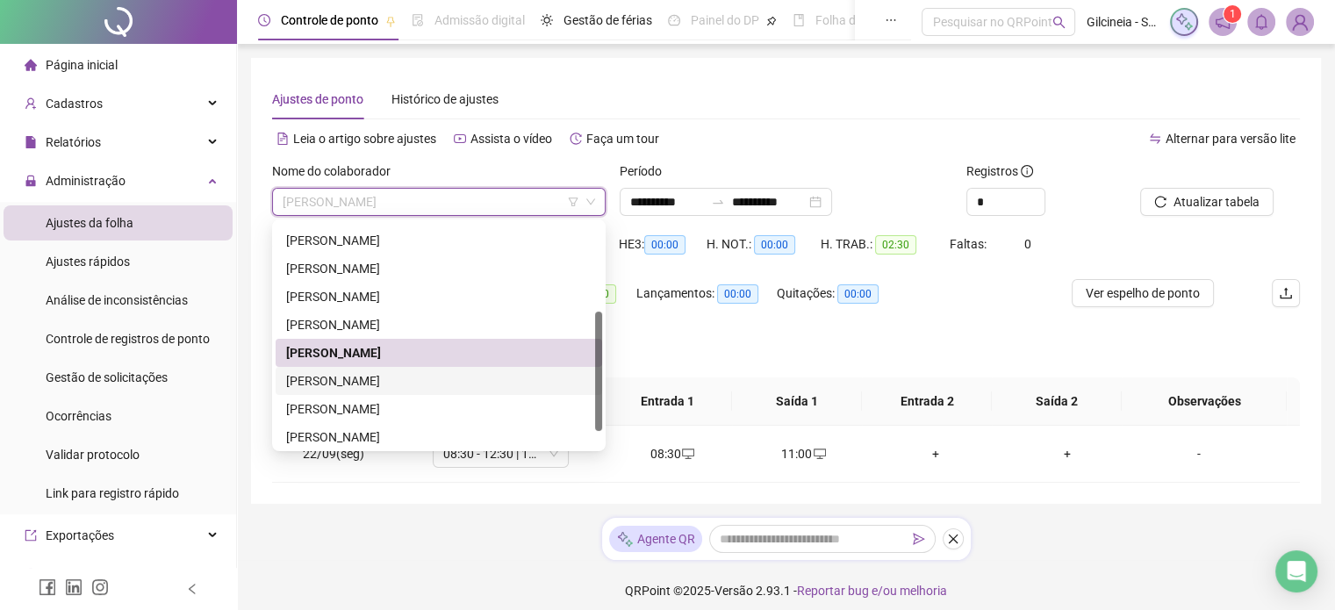
click at [446, 375] on div "[PERSON_NAME]" at bounding box center [439, 380] width 306 height 19
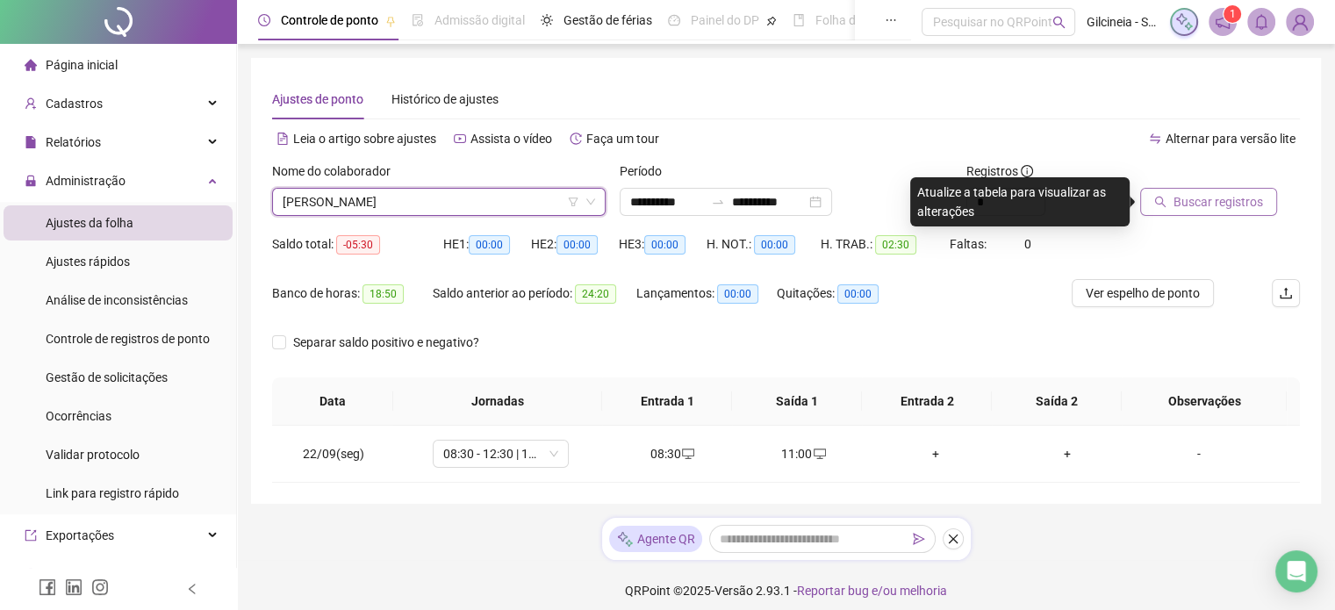
click at [1196, 198] on span "Buscar registros" at bounding box center [1219, 201] width 90 height 19
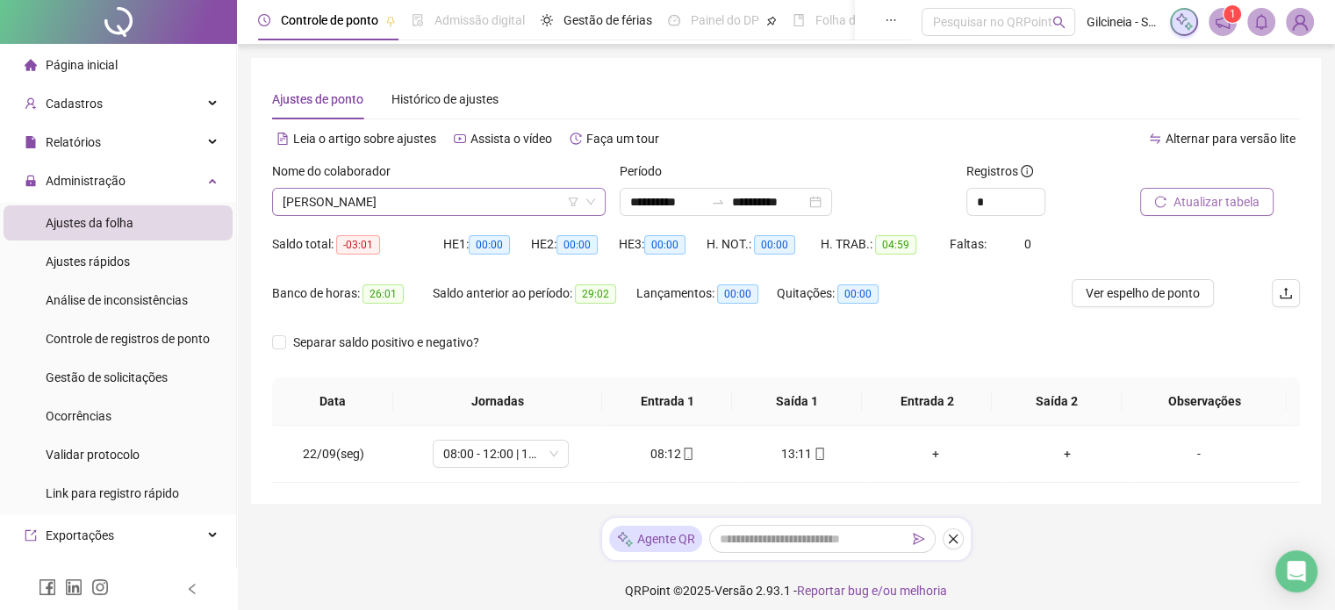
click at [492, 193] on span "[PERSON_NAME]" at bounding box center [439, 202] width 313 height 26
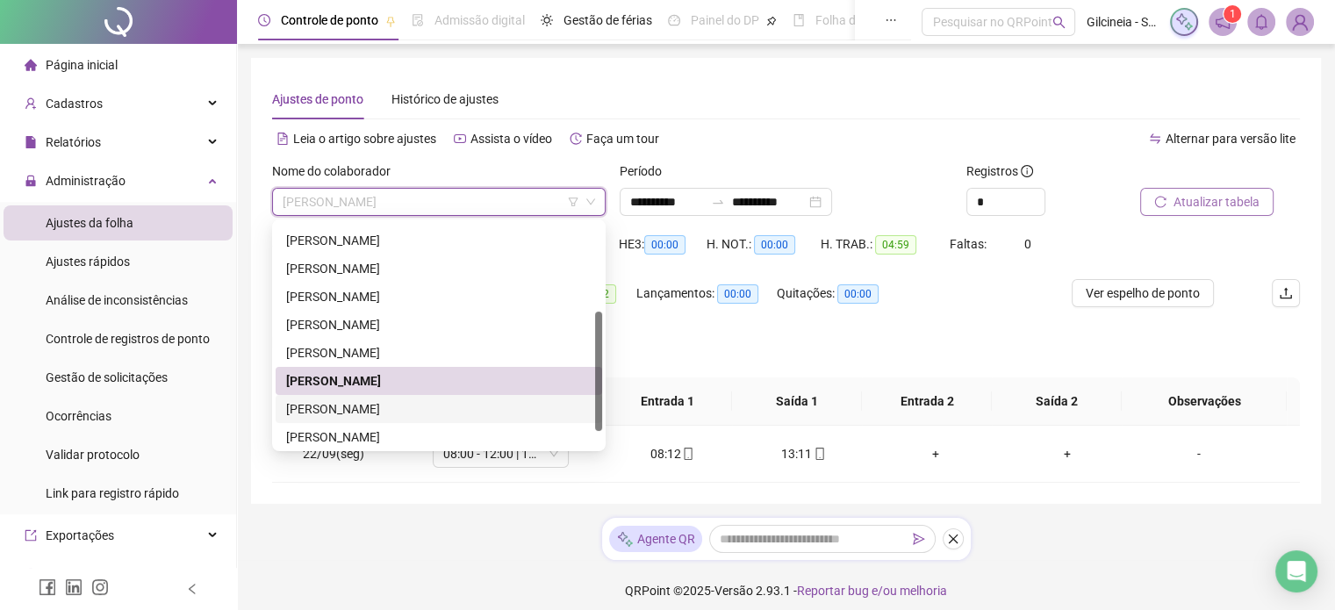
click at [435, 418] on div "[PERSON_NAME]" at bounding box center [439, 409] width 327 height 28
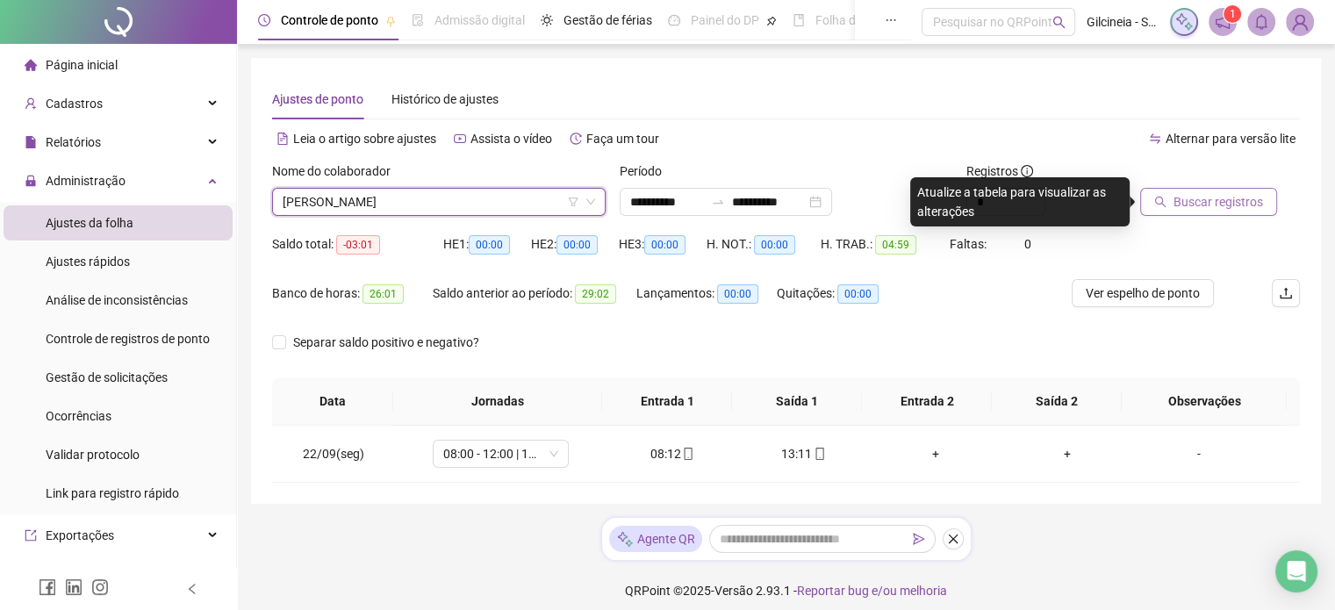
click at [1204, 205] on span "Buscar registros" at bounding box center [1219, 201] width 90 height 19
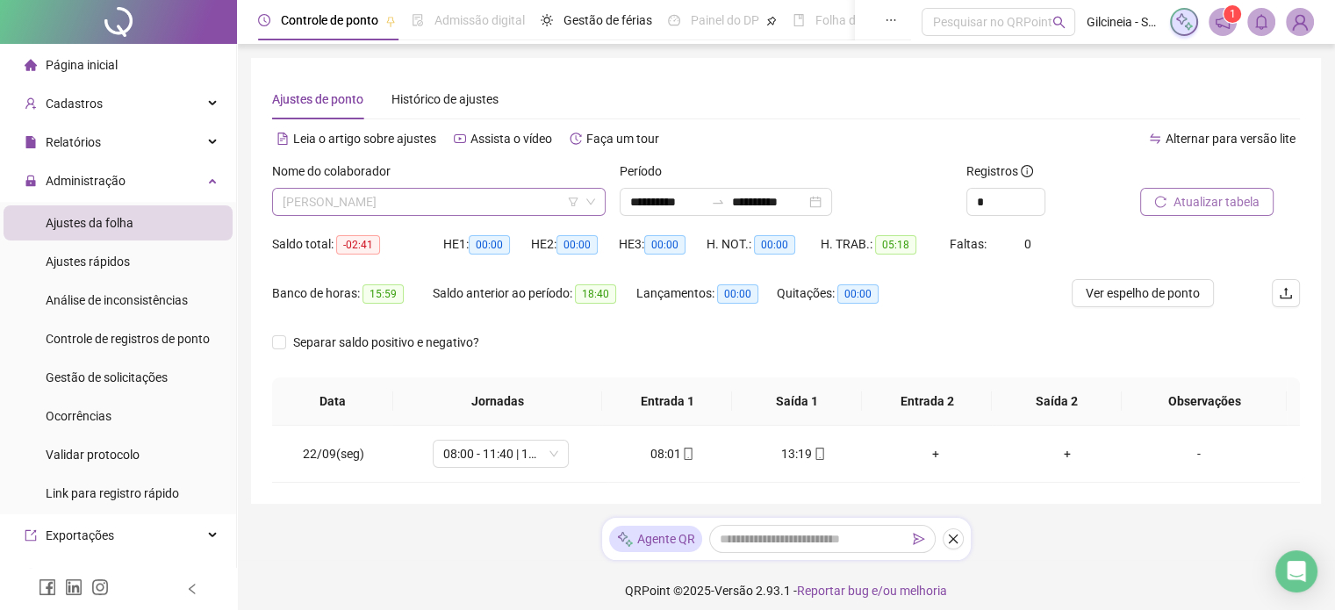
click at [511, 202] on span "[PERSON_NAME]" at bounding box center [439, 202] width 313 height 26
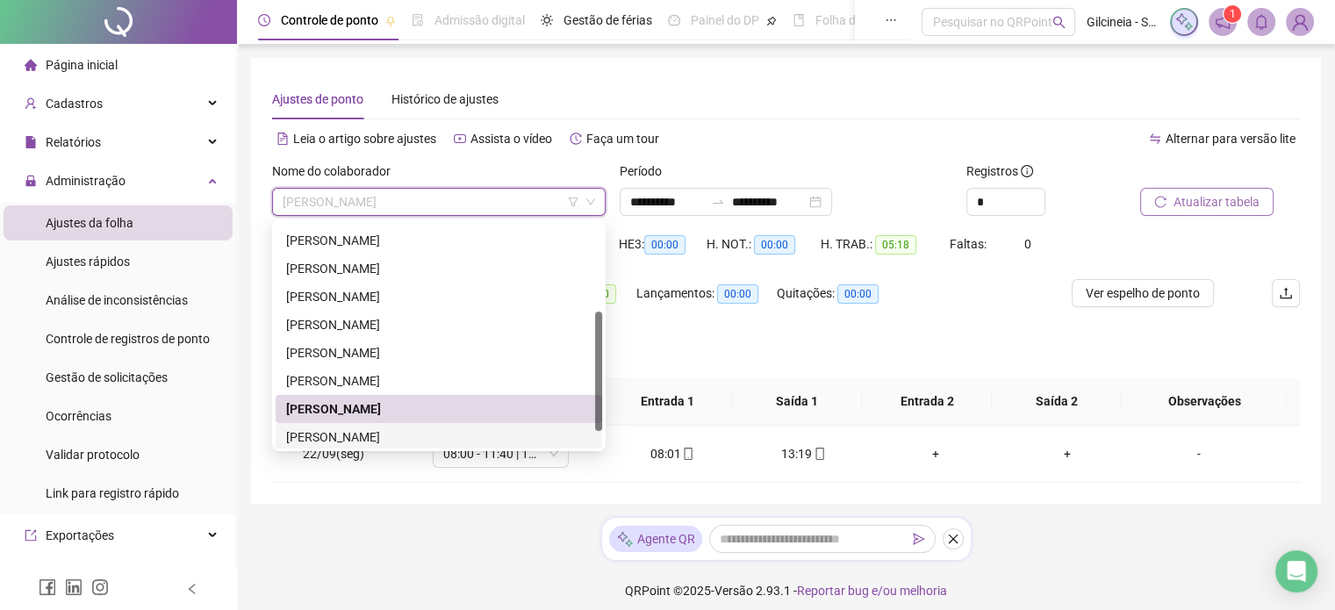
click at [378, 442] on div "[PERSON_NAME]" at bounding box center [439, 437] width 306 height 19
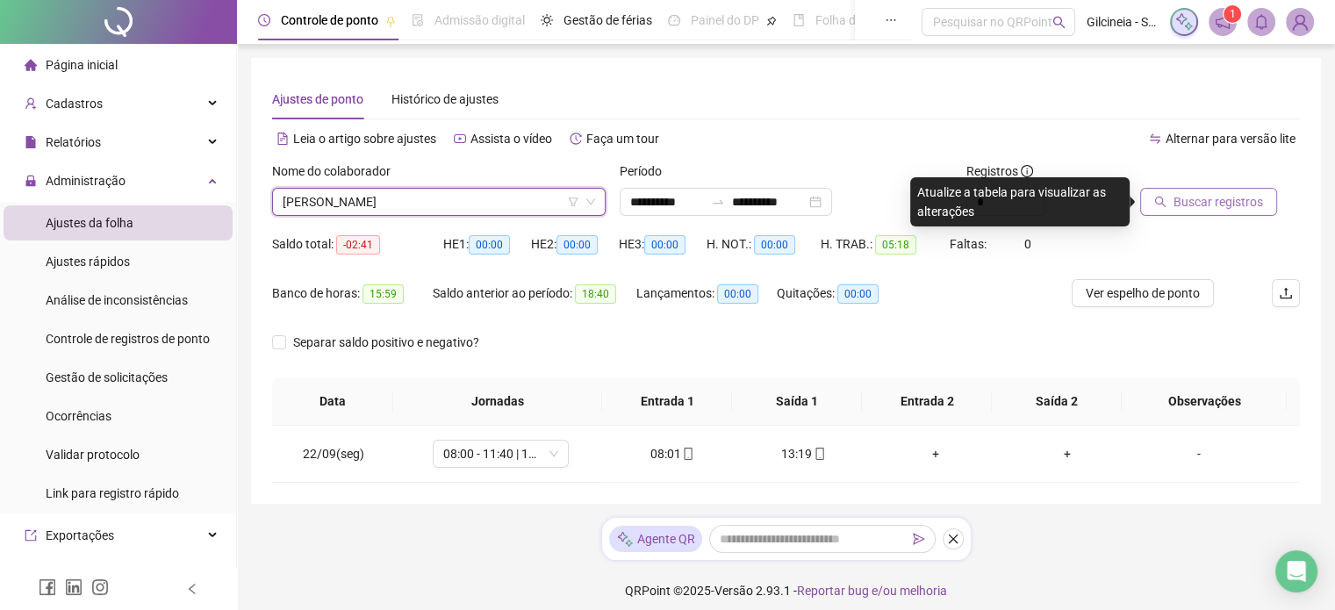
click at [1215, 198] on span "Buscar registros" at bounding box center [1219, 201] width 90 height 19
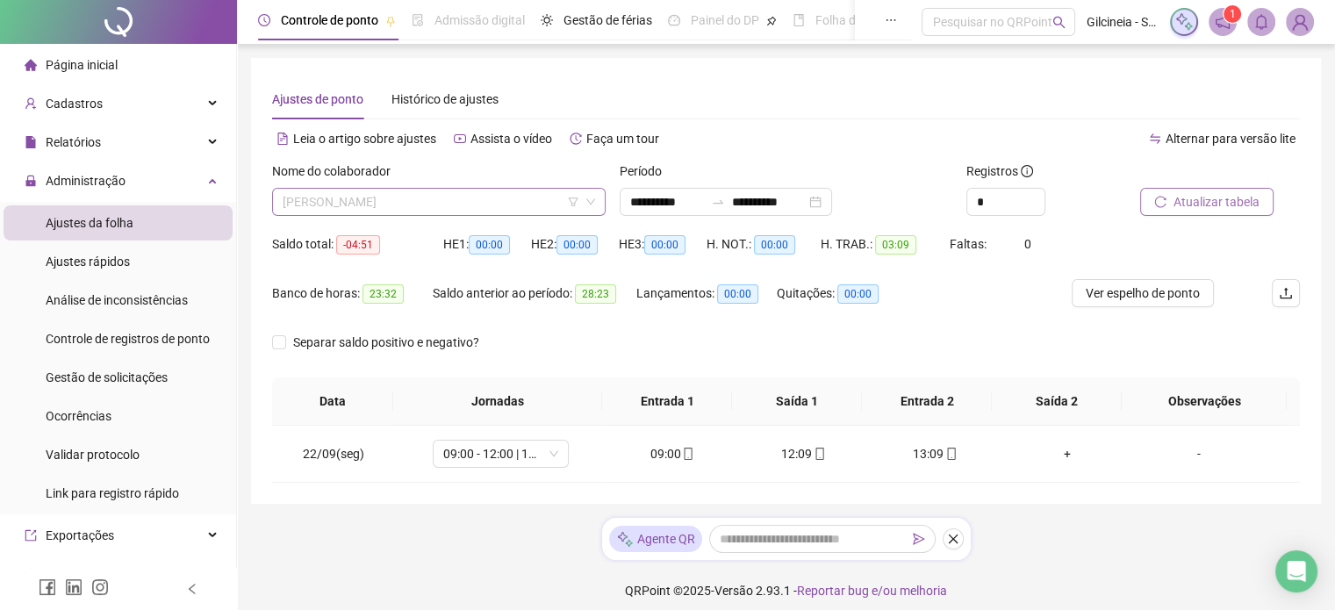
click at [507, 193] on span "[PERSON_NAME]" at bounding box center [439, 202] width 313 height 26
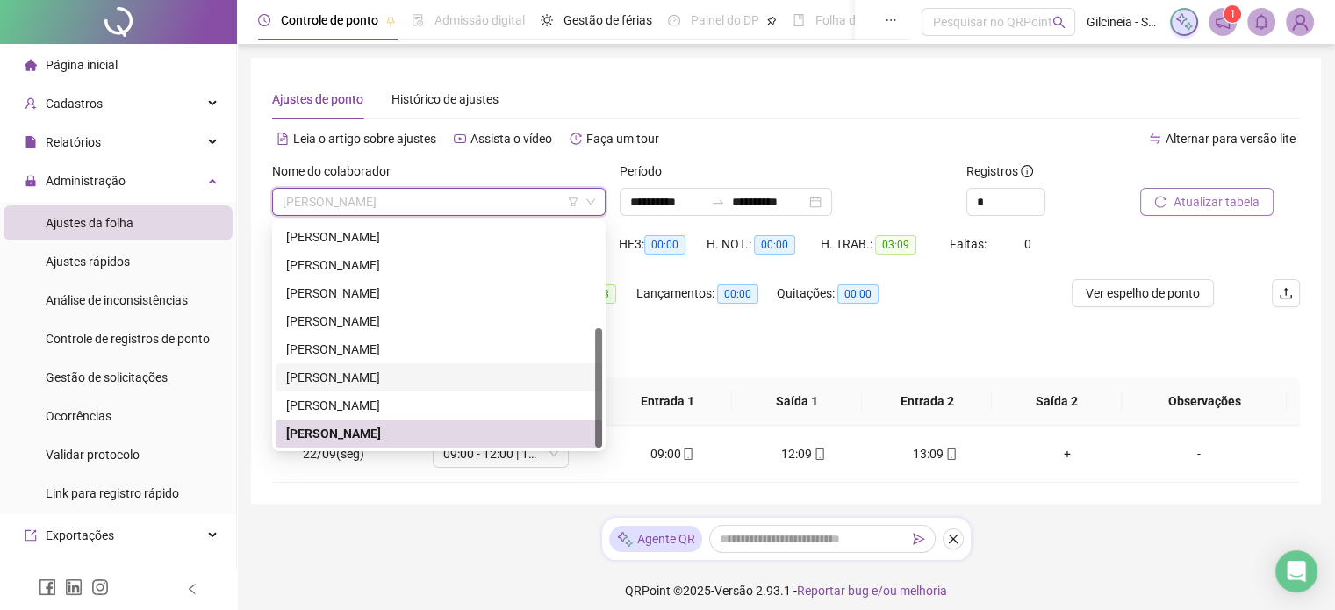
scroll to position [197, 0]
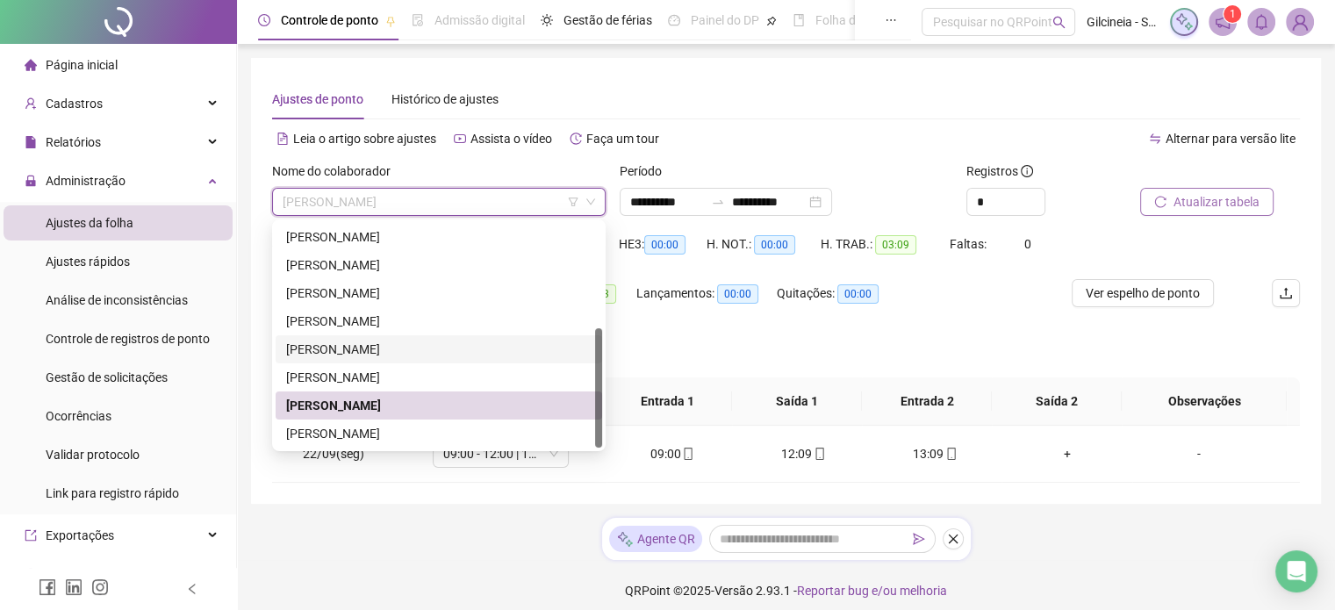
drag, startPoint x: 597, startPoint y: 378, endPoint x: 603, endPoint y: 436, distance: 58.3
click at [603, 436] on div "261359 260807 274062 [PERSON_NAME] [PERSON_NAME]" at bounding box center [439, 335] width 334 height 232
click at [474, 431] on div "[PERSON_NAME]" at bounding box center [439, 433] width 306 height 19
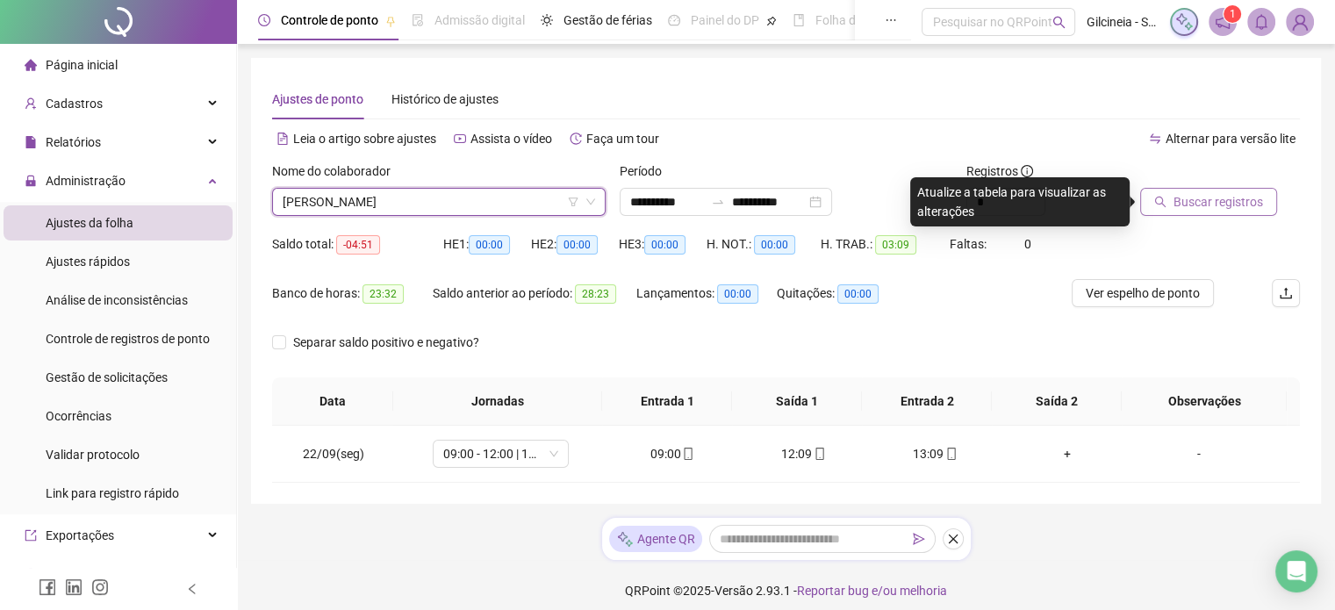
click at [1233, 194] on span "Buscar registros" at bounding box center [1219, 201] width 90 height 19
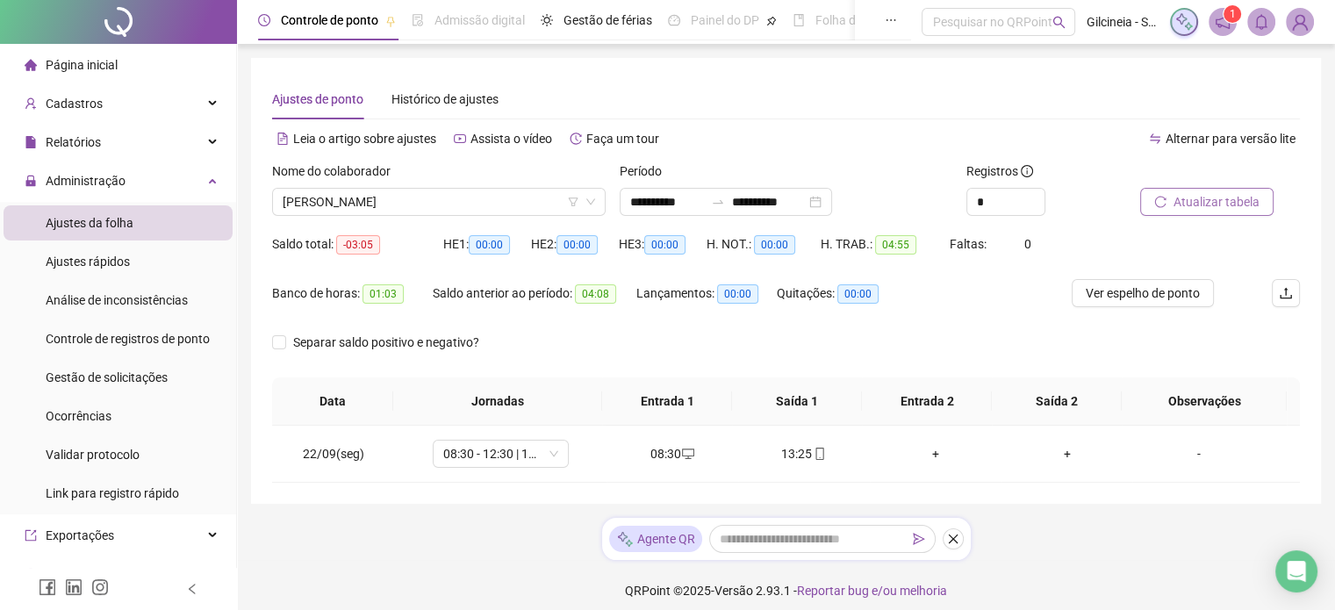
click at [59, 58] on span "Página inicial" at bounding box center [82, 65] width 72 height 14
